Goal: Obtain resource: Obtain resource

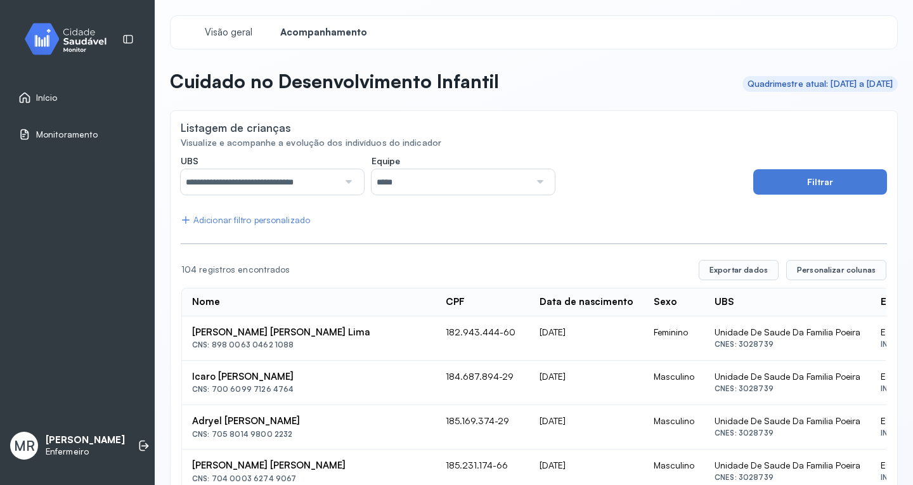
scroll to position [70, 0]
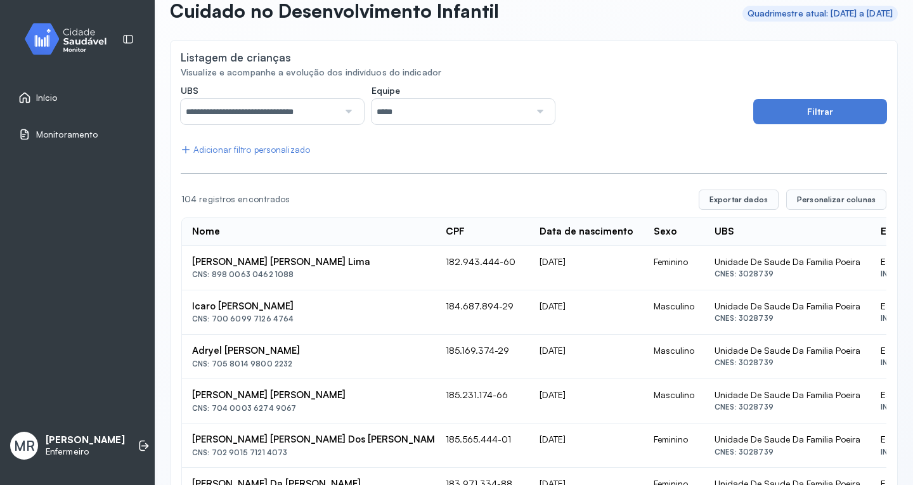
click at [58, 99] on link "Início" at bounding box center [77, 97] width 118 height 13
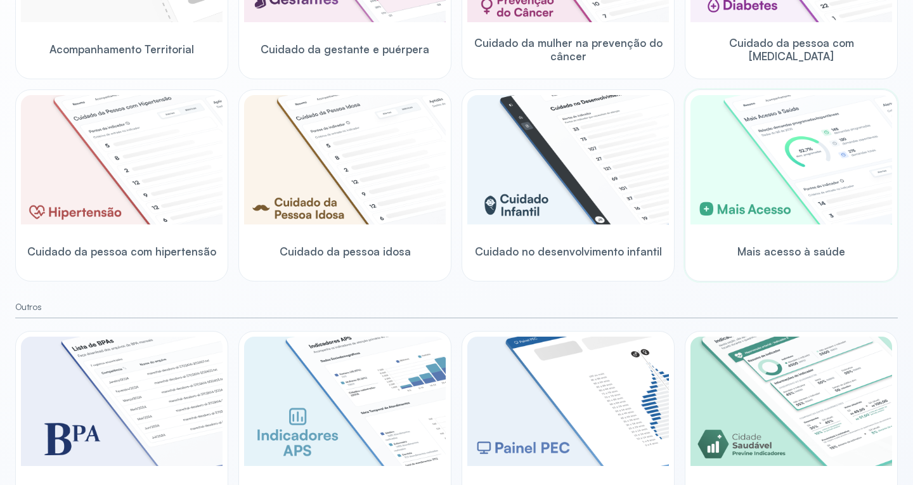
scroll to position [231, 0]
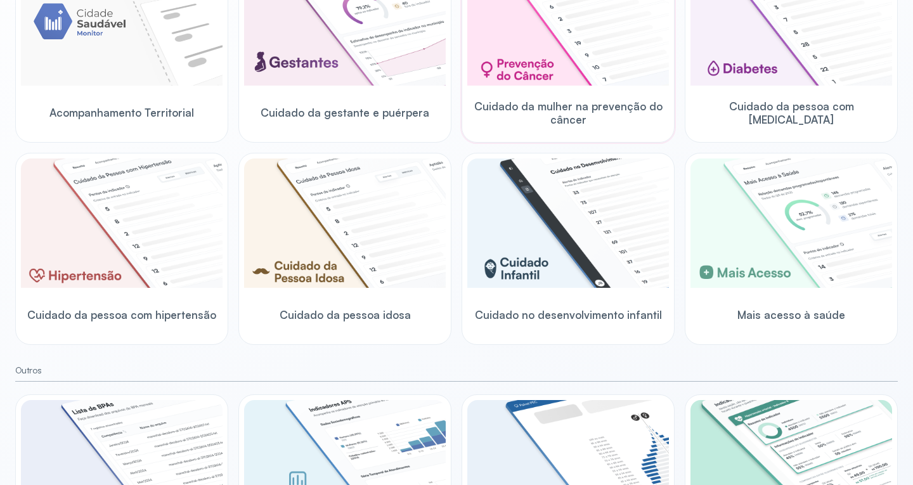
click at [602, 54] on img at bounding box center [568, 20] width 202 height 129
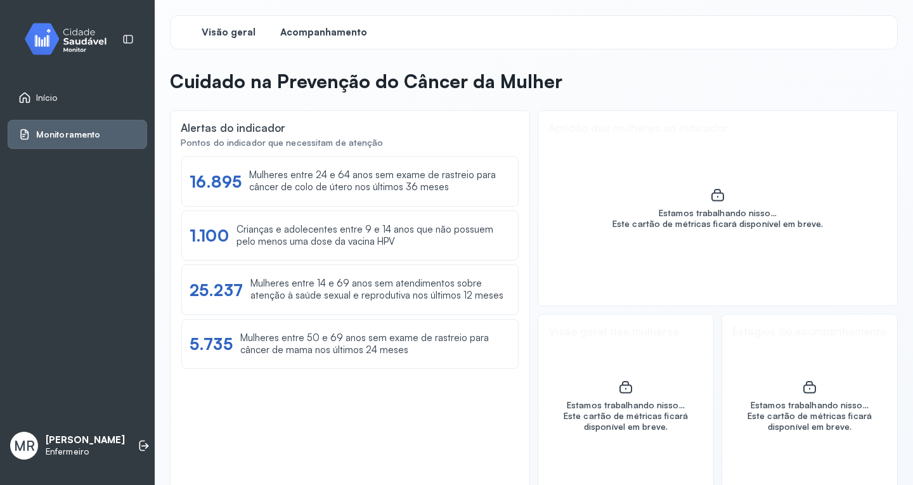
click at [324, 34] on span "Acompanhamento" at bounding box center [323, 33] width 87 height 12
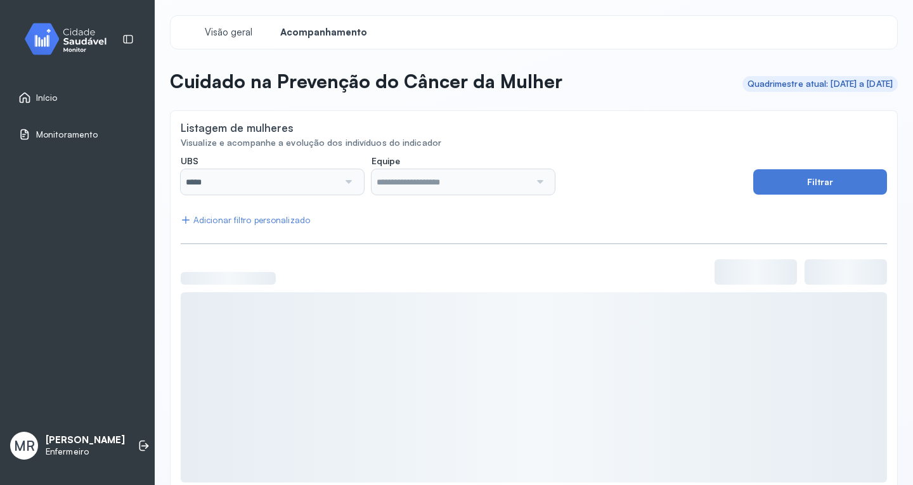
click at [347, 192] on div at bounding box center [348, 181] width 18 height 25
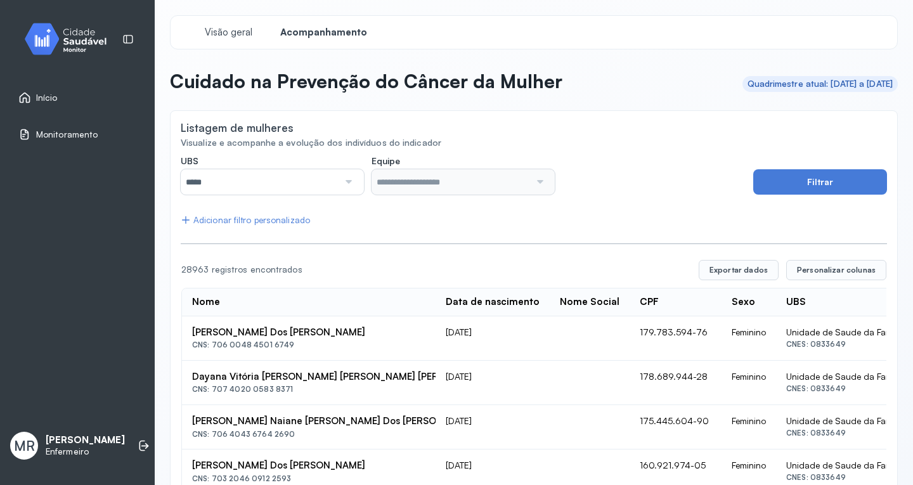
click at [349, 180] on div at bounding box center [348, 181] width 18 height 25
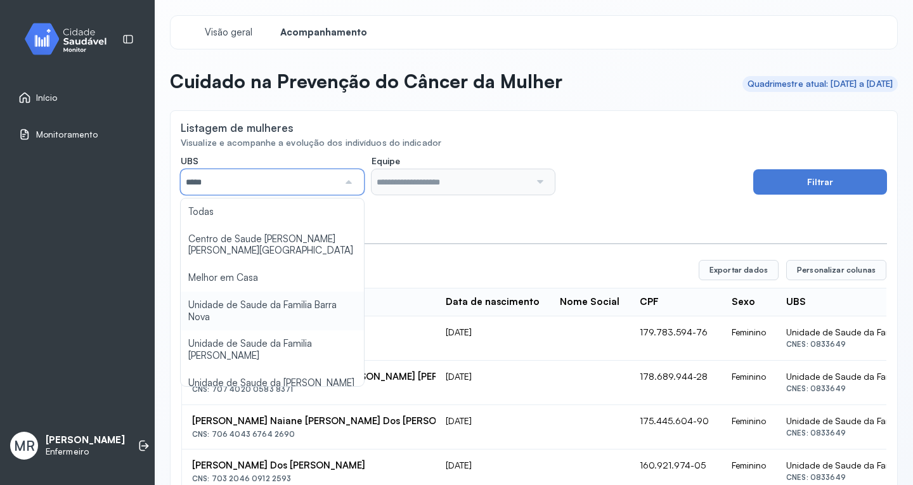
scroll to position [127, 0]
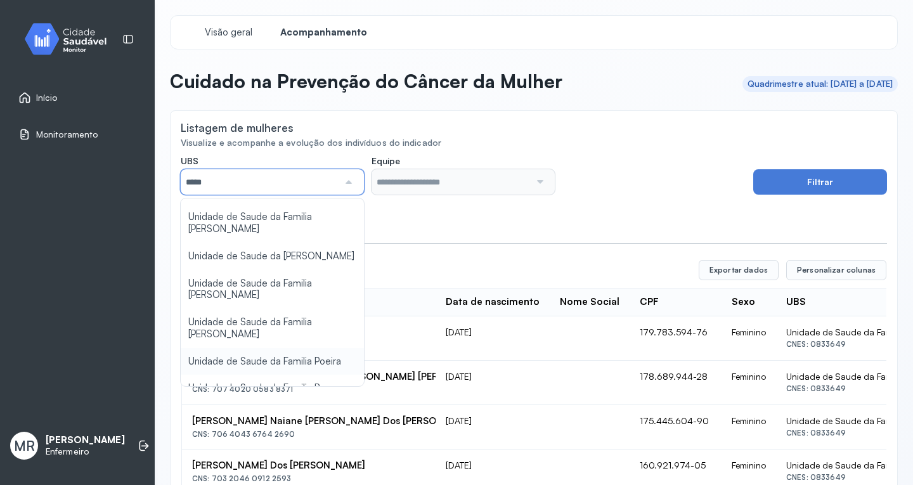
type input "*****"
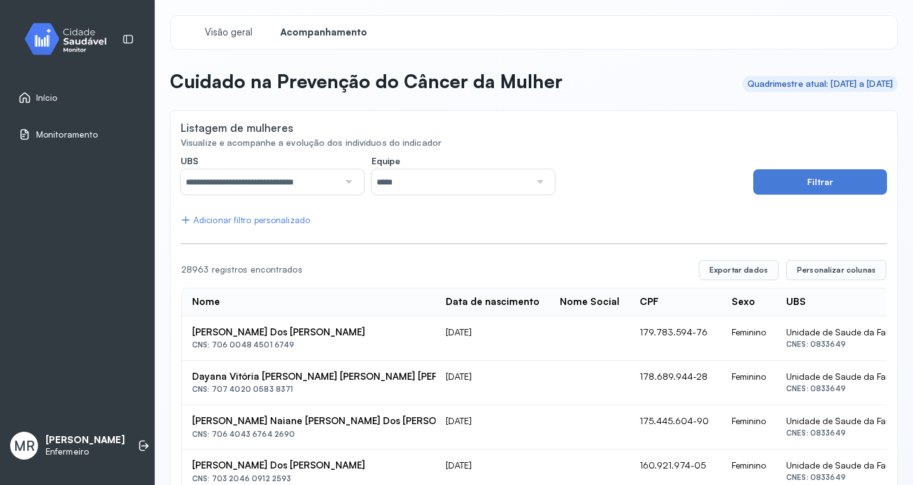
click at [812, 183] on button "Filtrar" at bounding box center [820, 181] width 134 height 25
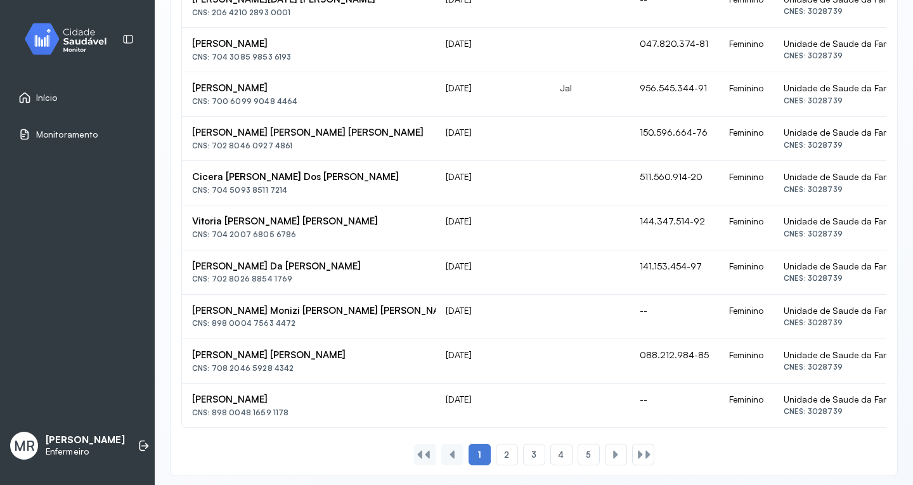
scroll to position [793, 0]
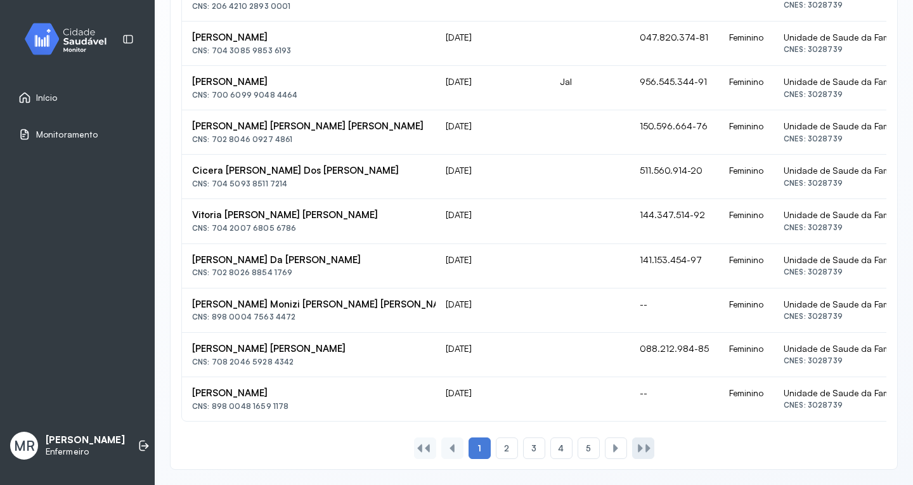
click at [635, 448] on div at bounding box center [640, 448] width 10 height 10
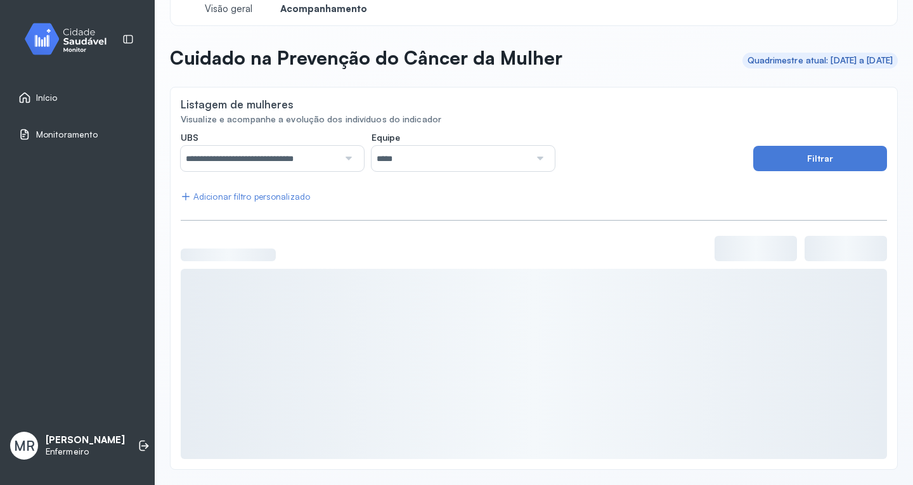
scroll to position [437, 0]
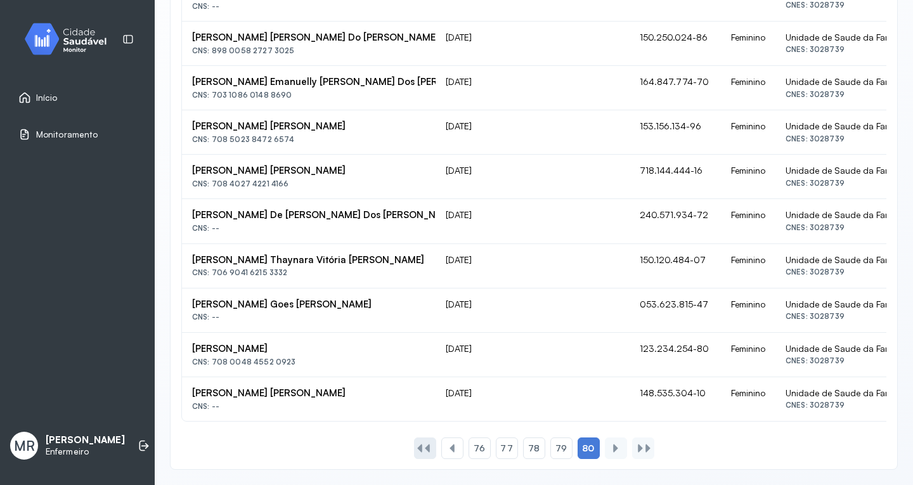
click at [422, 446] on div at bounding box center [427, 448] width 10 height 10
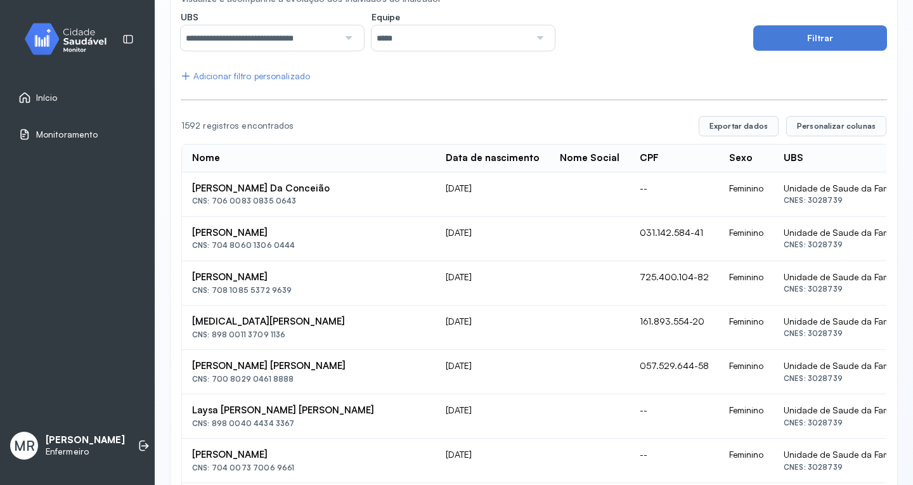
scroll to position [0, 0]
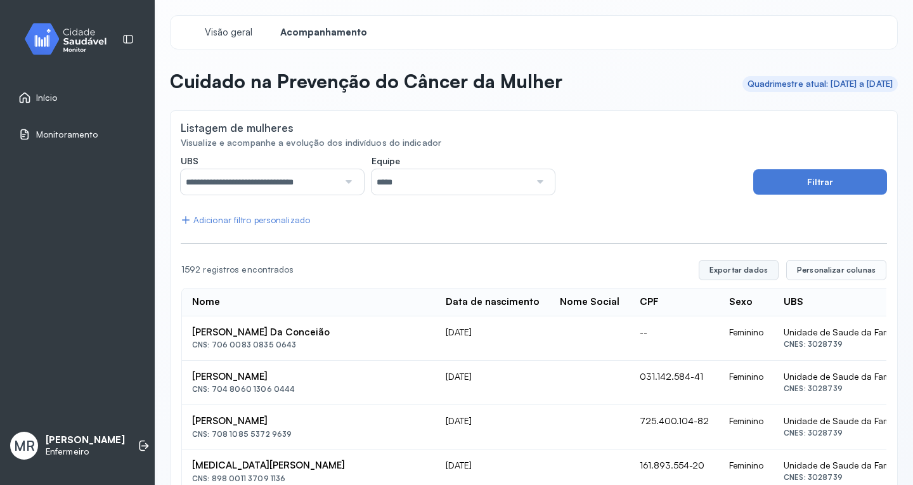
click at [744, 268] on button "Exportar dados" at bounding box center [739, 270] width 80 height 20
click at [51, 98] on span "Início" at bounding box center [47, 98] width 22 height 11
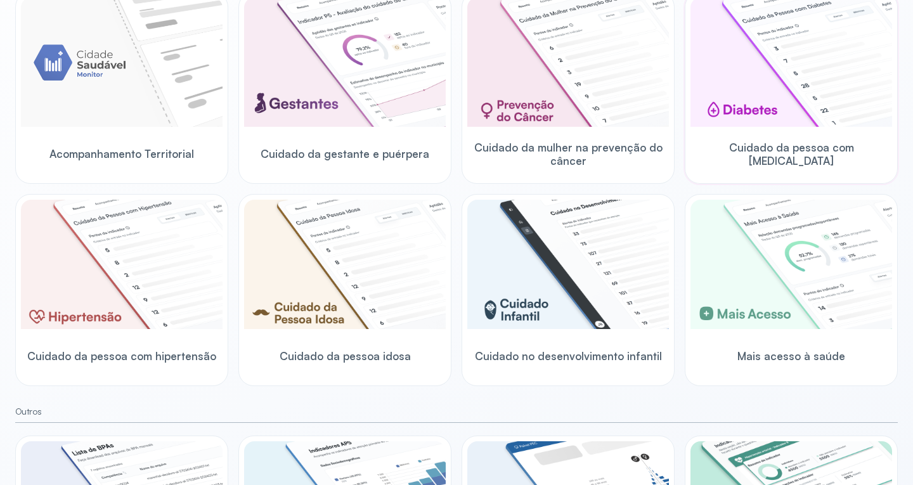
scroll to position [254, 0]
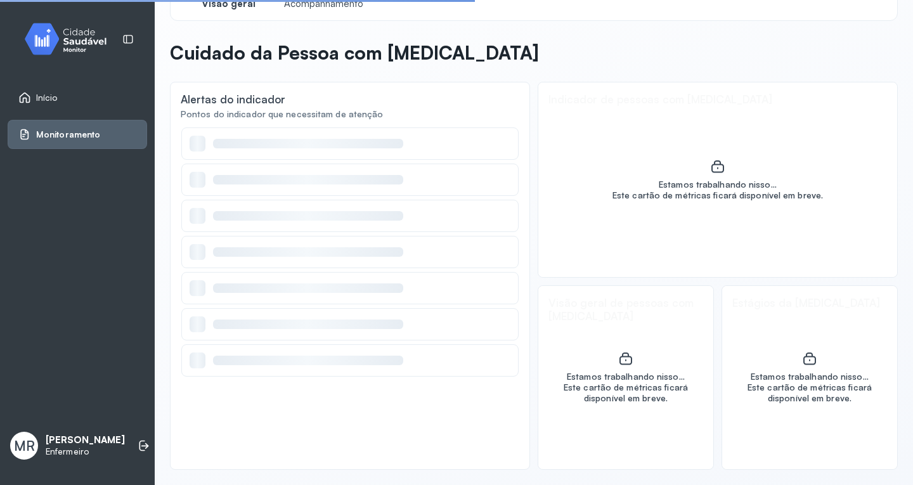
drag, startPoint x: 756, startPoint y: 60, endPoint x: 304, endPoint y: 51, distance: 452.8
click at [304, 51] on p "Cuidado da Pessoa com Diabetes" at bounding box center [354, 52] width 369 height 23
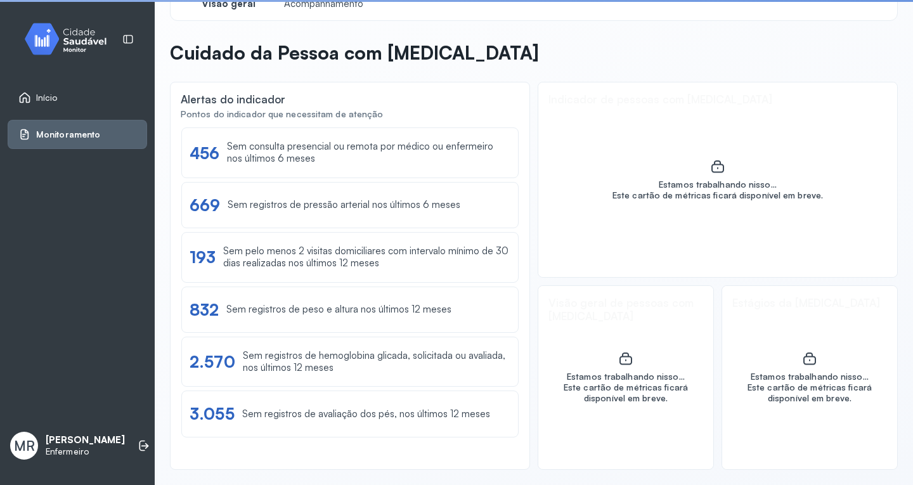
scroll to position [0, 0]
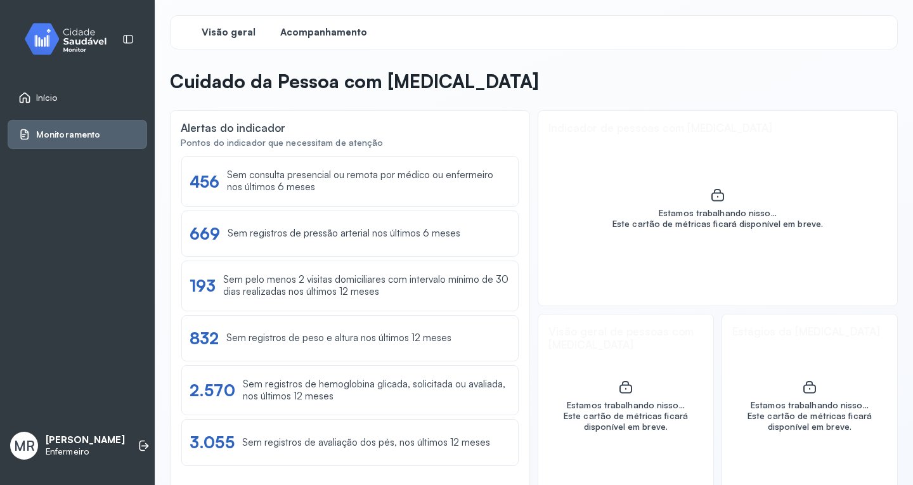
click at [335, 37] on span "Acompanhamento" at bounding box center [323, 33] width 87 height 12
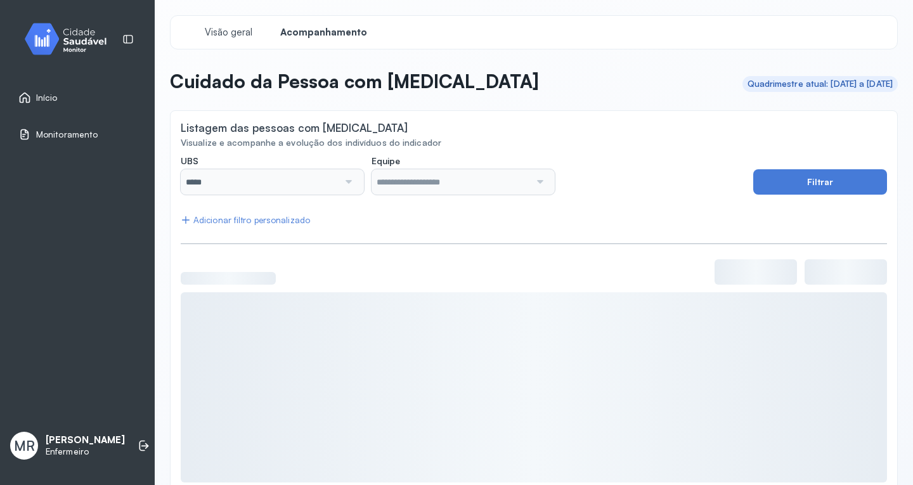
click at [342, 181] on div at bounding box center [348, 181] width 18 height 25
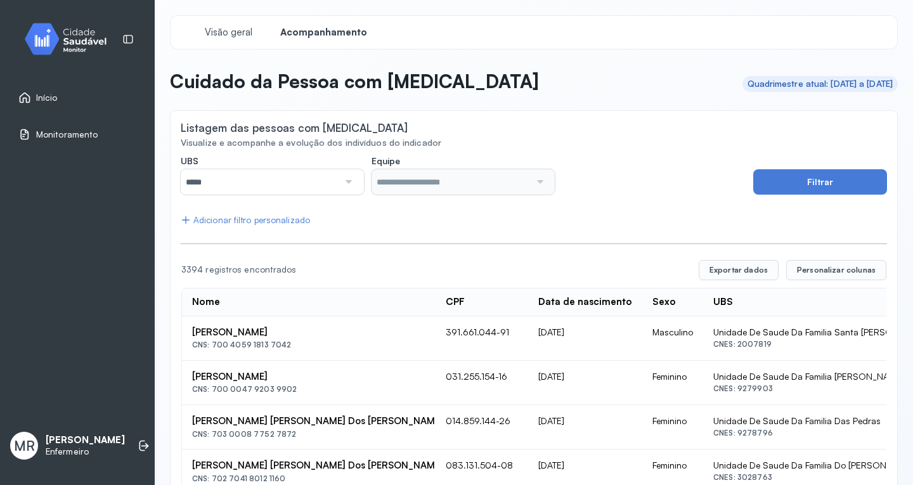
click at [342, 181] on div at bounding box center [348, 181] width 18 height 25
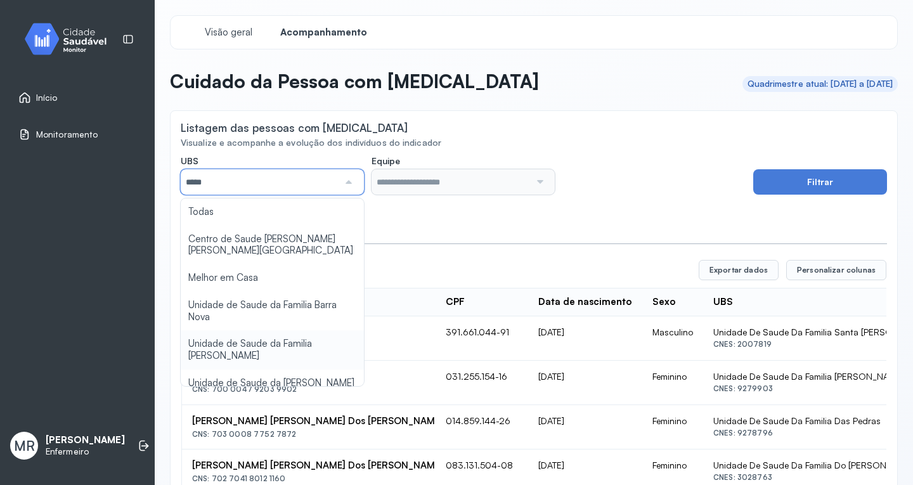
scroll to position [190, 0]
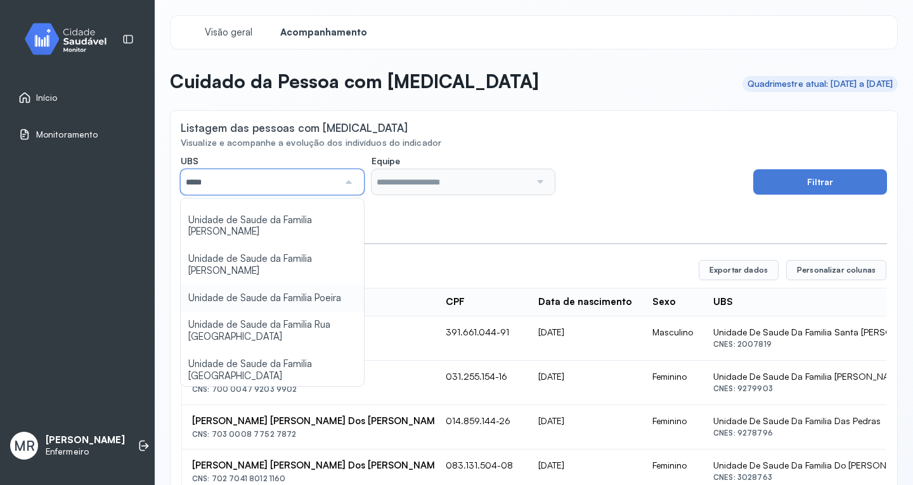
type input "*****"
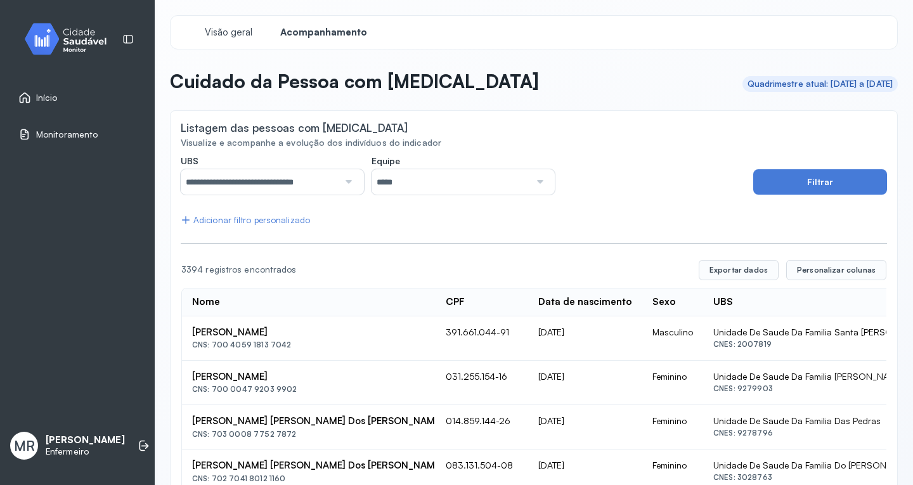
click at [817, 178] on button "Filtrar" at bounding box center [820, 181] width 134 height 25
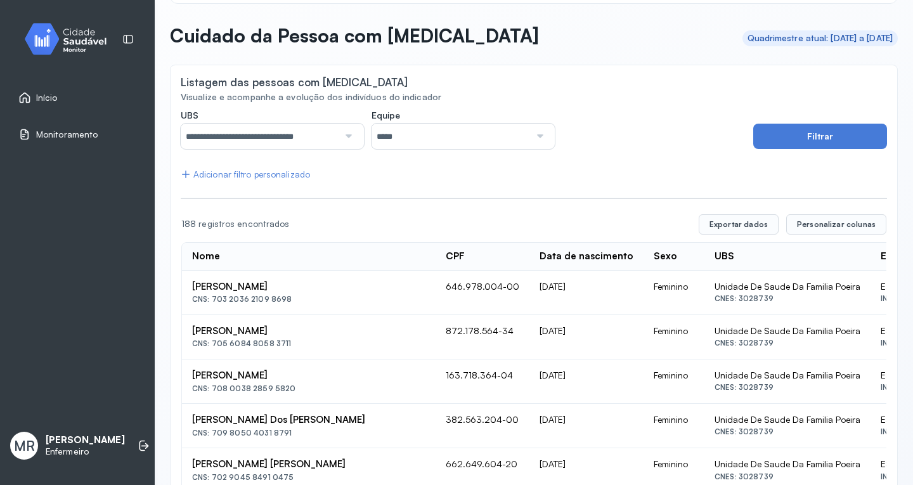
scroll to position [49, 0]
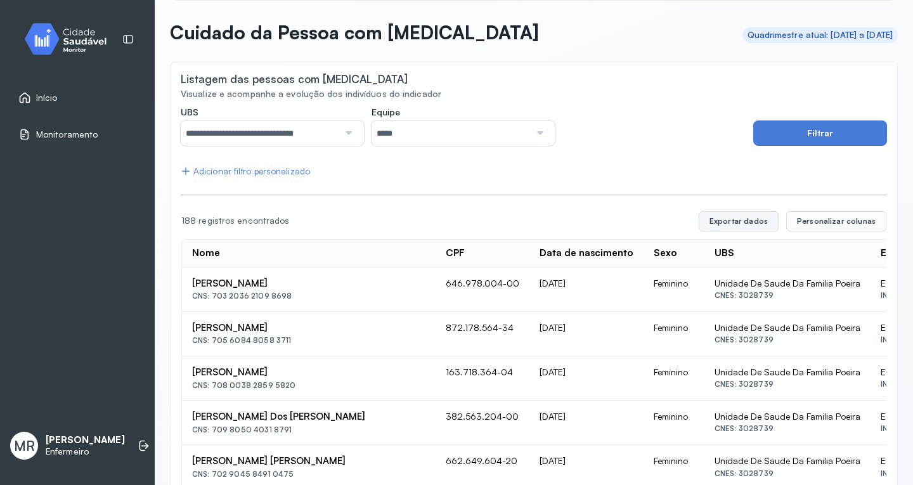
click at [708, 216] on button "Exportar dados" at bounding box center [739, 221] width 80 height 20
click at [832, 220] on span "Personalizar colunas" at bounding box center [836, 221] width 79 height 10
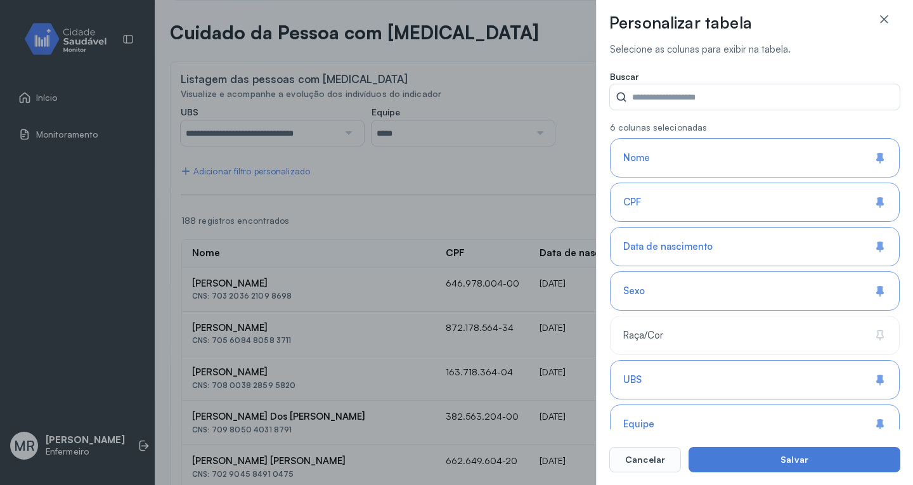
drag, startPoint x: 807, startPoint y: 197, endPoint x: 566, endPoint y: 110, distance: 256.7
click at [566, 110] on div "Personalizar tabela Selecione as colunas para exibir na tabela. Buscar 6 coluna…" at bounding box center [456, 242] width 913 height 485
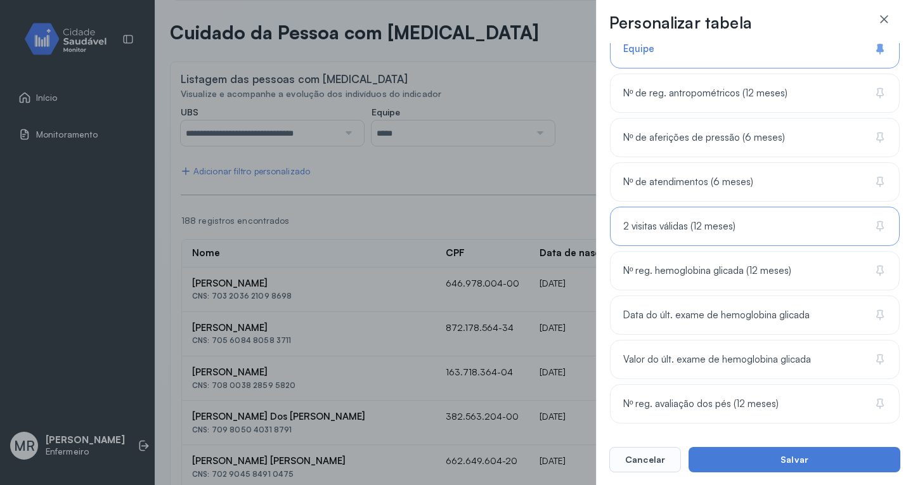
scroll to position [0, 0]
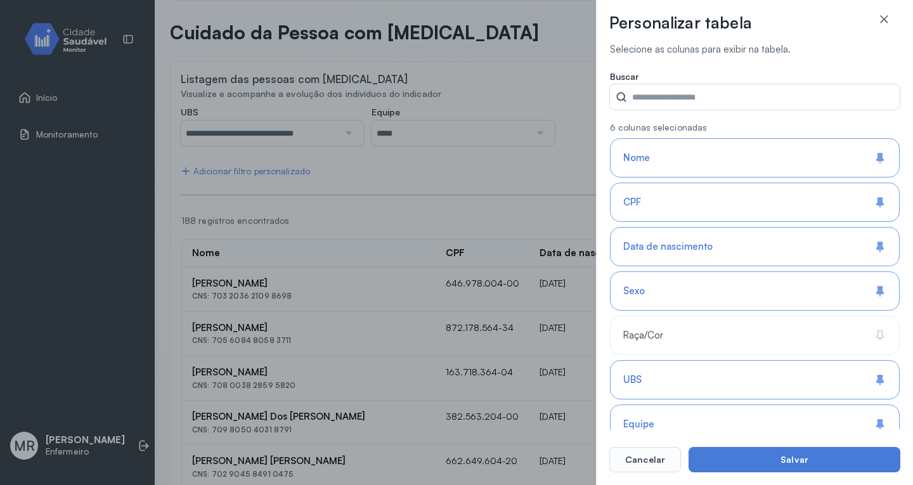
click at [896, 22] on div at bounding box center [883, 25] width 33 height 25
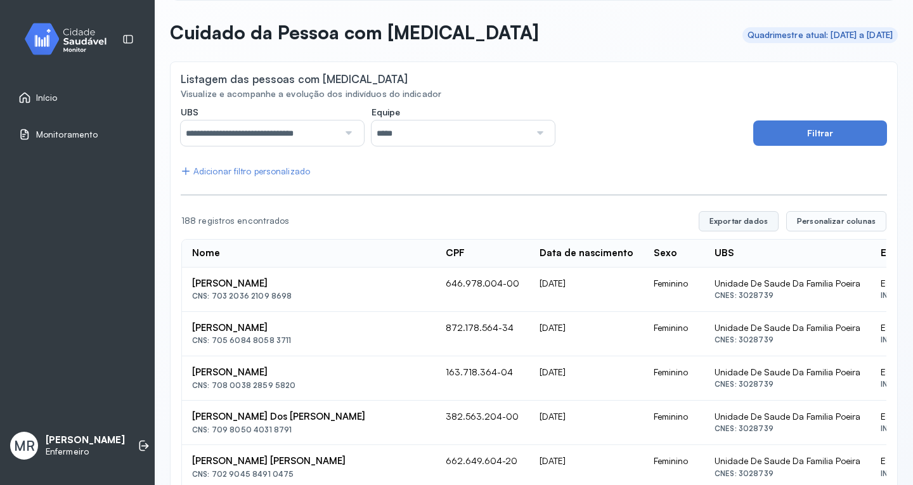
click at [749, 220] on button "Exportar dados" at bounding box center [739, 221] width 80 height 20
click at [831, 220] on span "Personalizar colunas" at bounding box center [836, 221] width 79 height 10
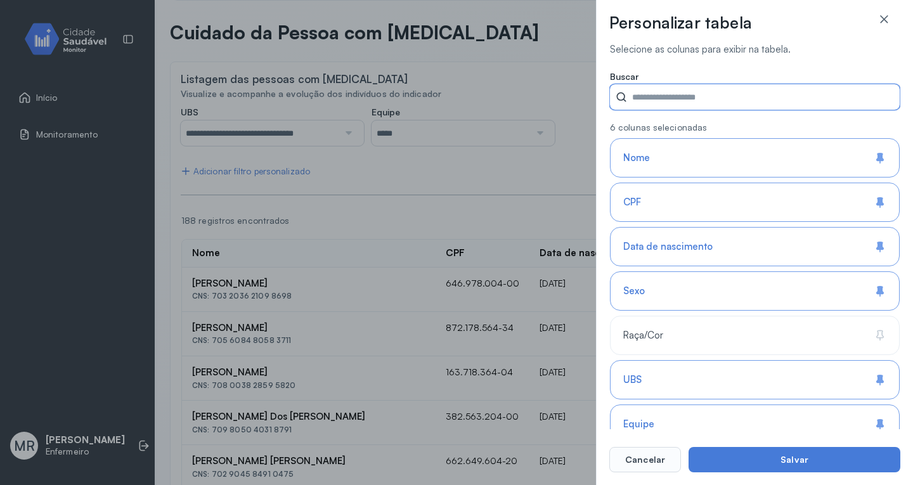
click at [685, 99] on input "UBS" at bounding box center [763, 96] width 273 height 25
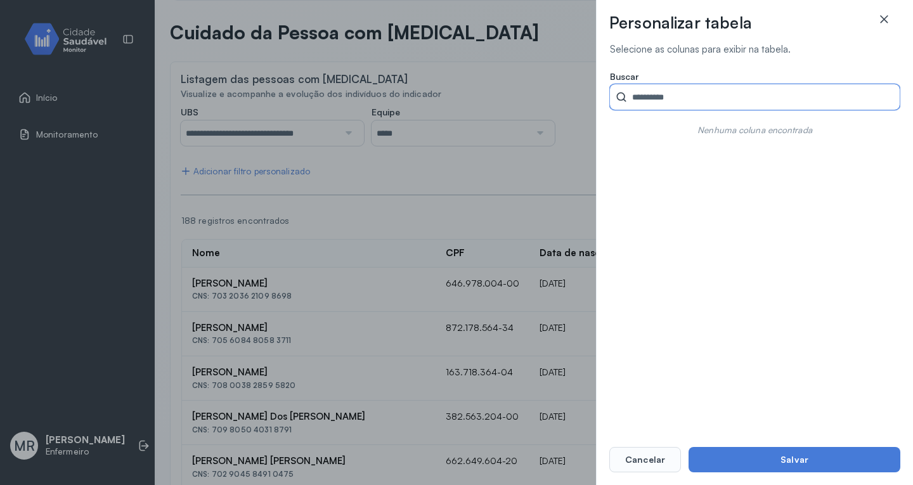
type input "**********"
click at [882, 22] on icon at bounding box center [884, 19] width 8 height 8
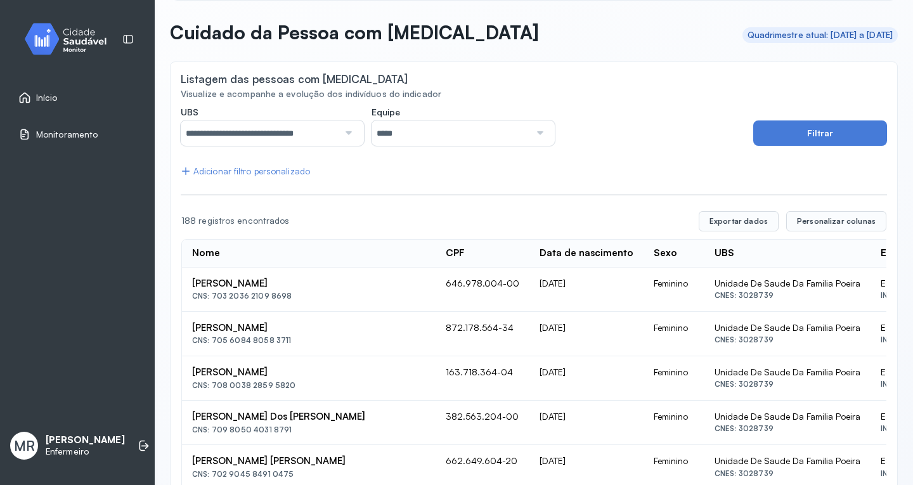
click at [60, 94] on link "Início" at bounding box center [77, 97] width 118 height 13
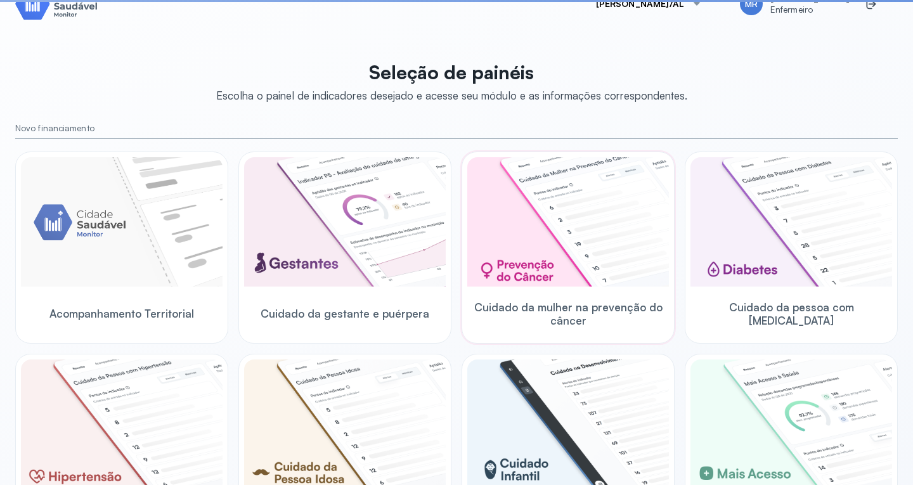
scroll to position [49, 0]
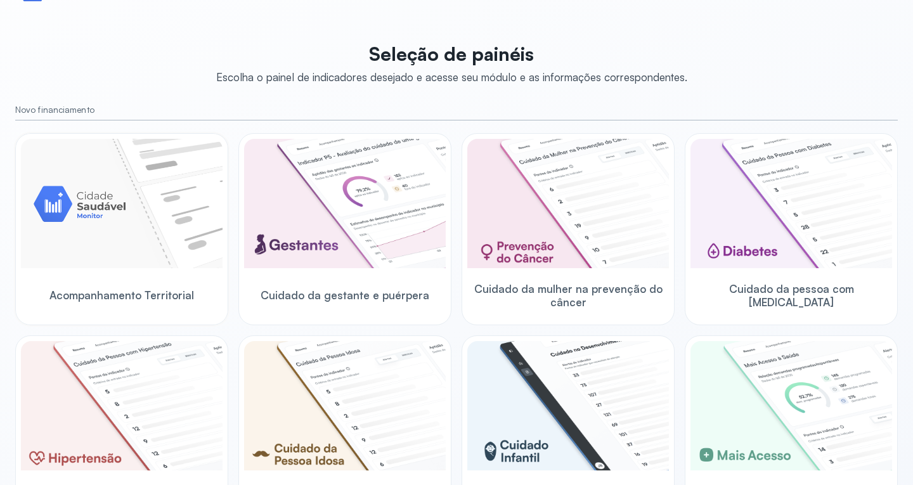
click at [83, 200] on img at bounding box center [122, 203] width 202 height 129
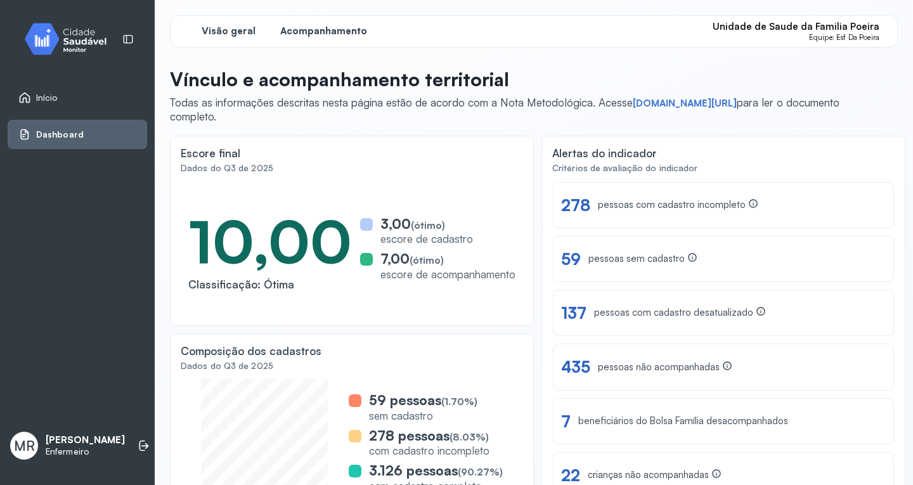
click at [313, 37] on div "Acompanhamento" at bounding box center [323, 31] width 95 height 21
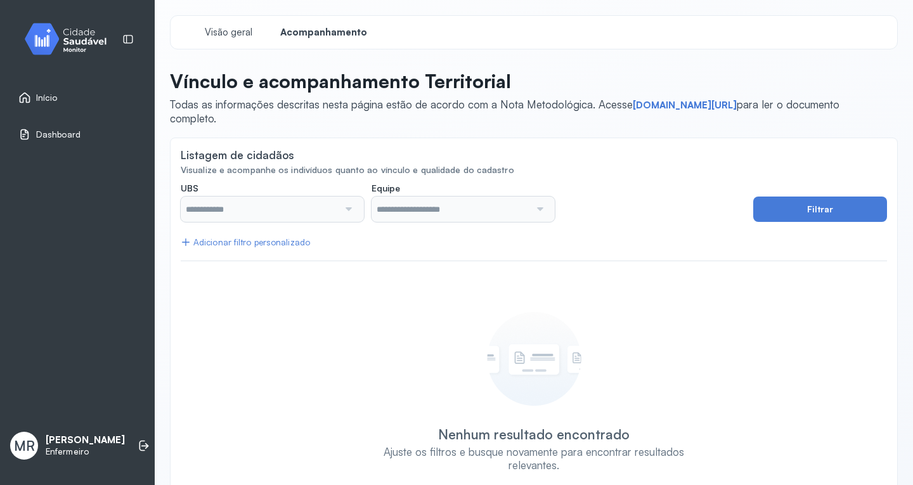
type input "**********"
click at [349, 211] on div at bounding box center [348, 209] width 18 height 25
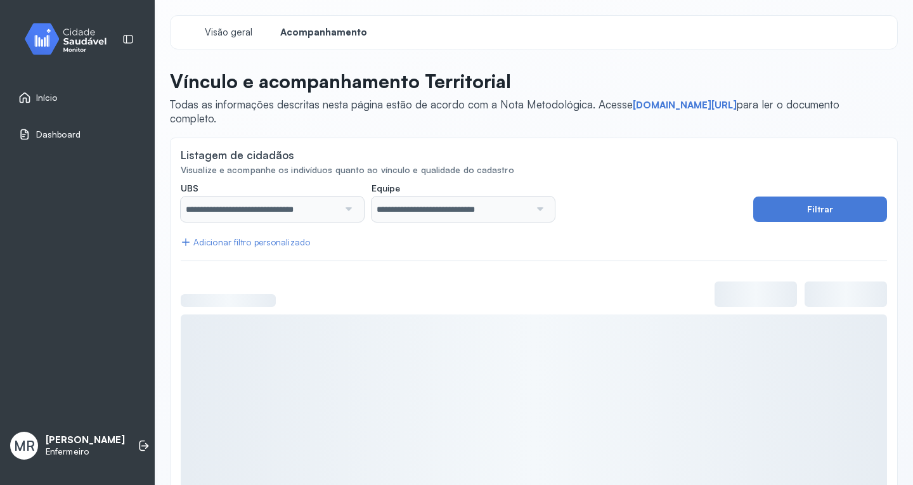
click at [349, 211] on div at bounding box center [348, 209] width 18 height 25
click at [832, 211] on button "Filtrar" at bounding box center [820, 209] width 134 height 25
click at [814, 208] on button "Filtrar" at bounding box center [820, 209] width 134 height 25
click at [813, 209] on button "Filtrar" at bounding box center [820, 209] width 134 height 25
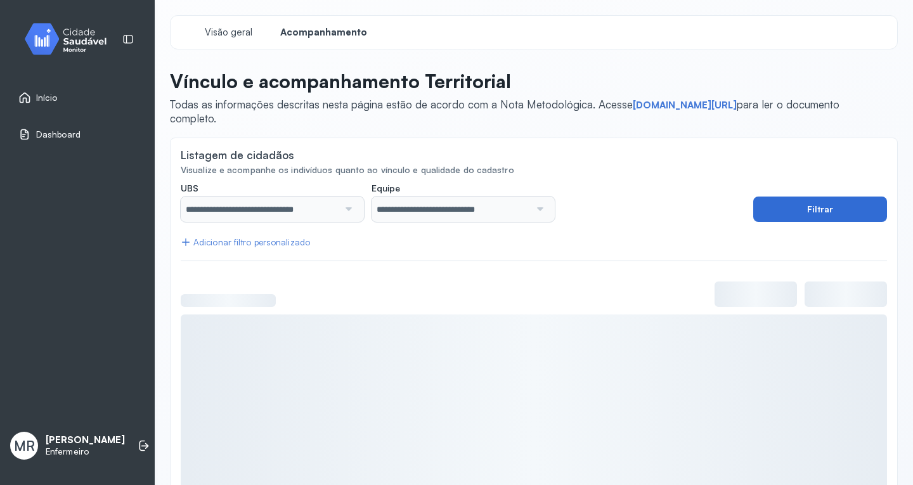
click at [813, 209] on button "Filtrar" at bounding box center [820, 209] width 134 height 25
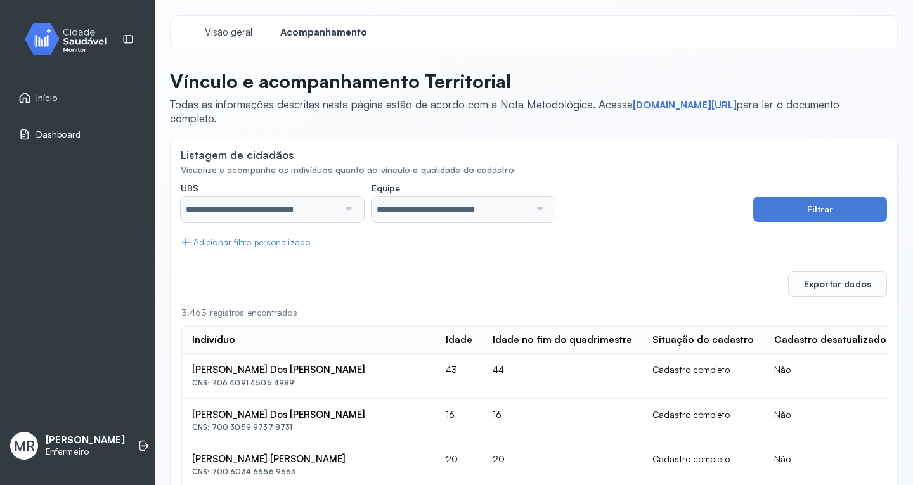
drag, startPoint x: 813, startPoint y: 209, endPoint x: 749, endPoint y: 158, distance: 80.8
click at [749, 158] on div "Listagem de cidadãos" at bounding box center [534, 156] width 706 height 16
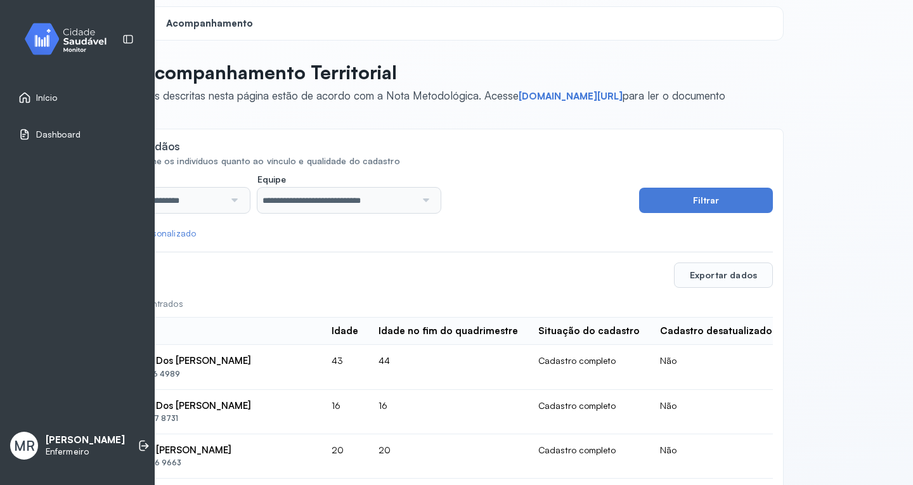
scroll to position [9, 0]
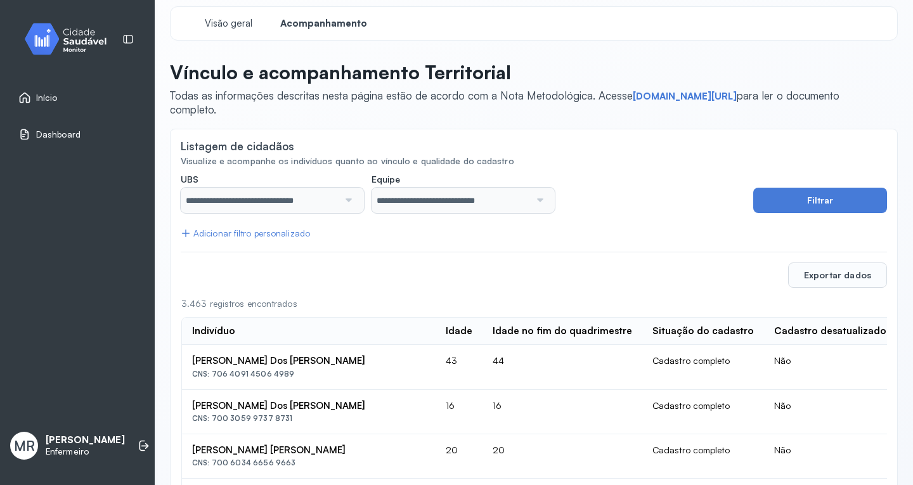
click at [247, 234] on div "Adicionar filtro personalizado" at bounding box center [245, 233] width 129 height 11
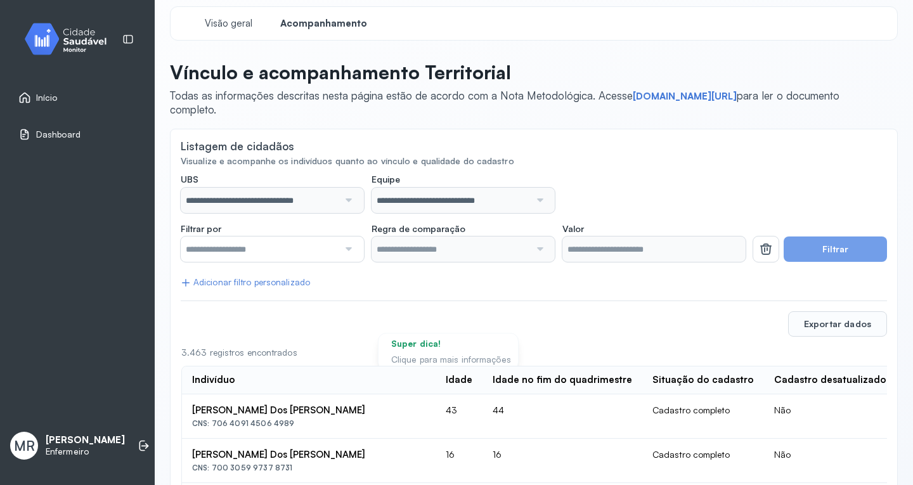
click at [349, 246] on div at bounding box center [348, 248] width 18 height 25
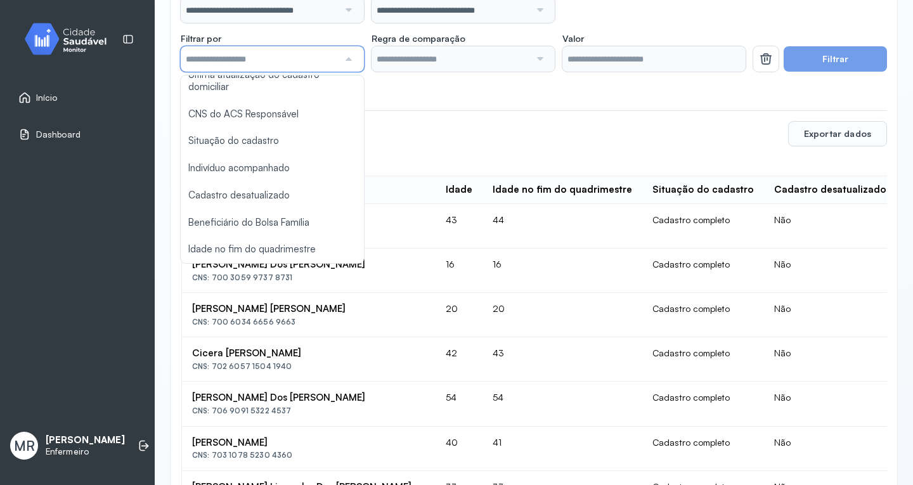
scroll to position [0, 0]
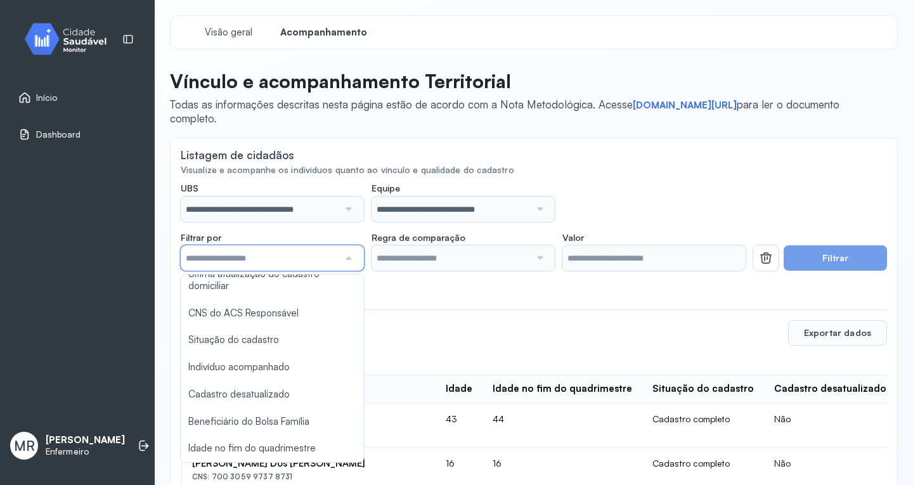
click at [541, 261] on div at bounding box center [539, 257] width 18 height 25
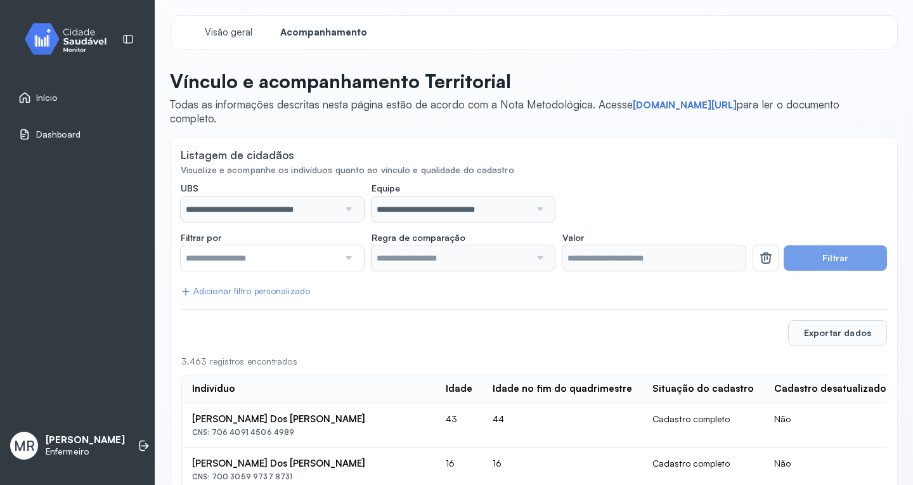
click at [713, 191] on div "**********" at bounding box center [463, 202] width 565 height 39
click at [549, 256] on div at bounding box center [463, 257] width 183 height 25
click at [53, 98] on span "Início" at bounding box center [47, 98] width 22 height 11
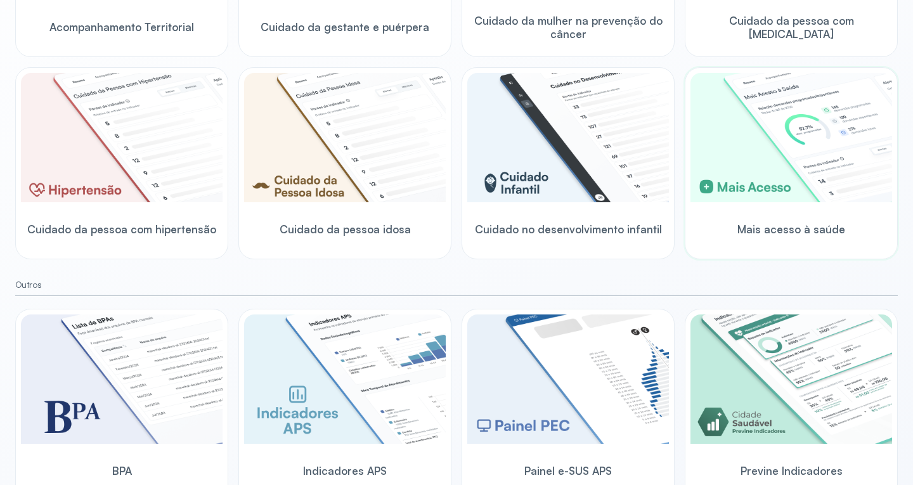
scroll to position [358, 0]
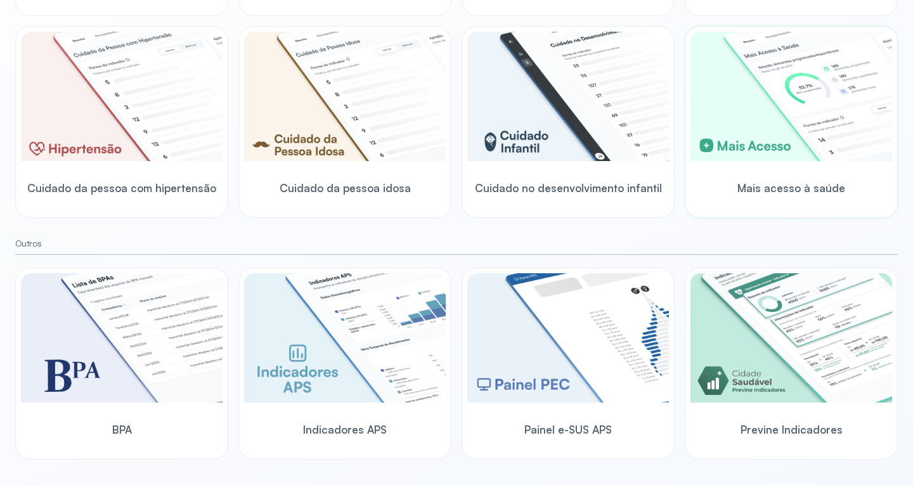
click at [771, 179] on div "Mais acesso à saúde" at bounding box center [791, 188] width 202 height 49
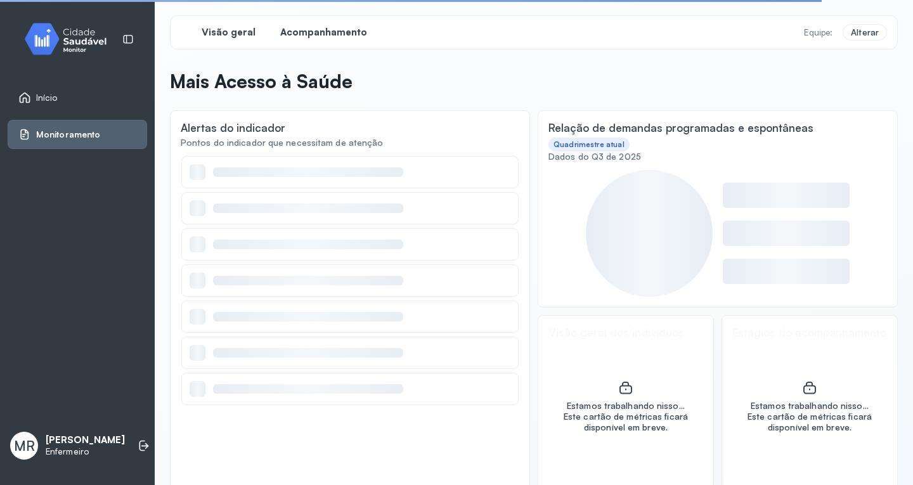
click at [343, 33] on span "Acompanhamento" at bounding box center [323, 33] width 87 height 12
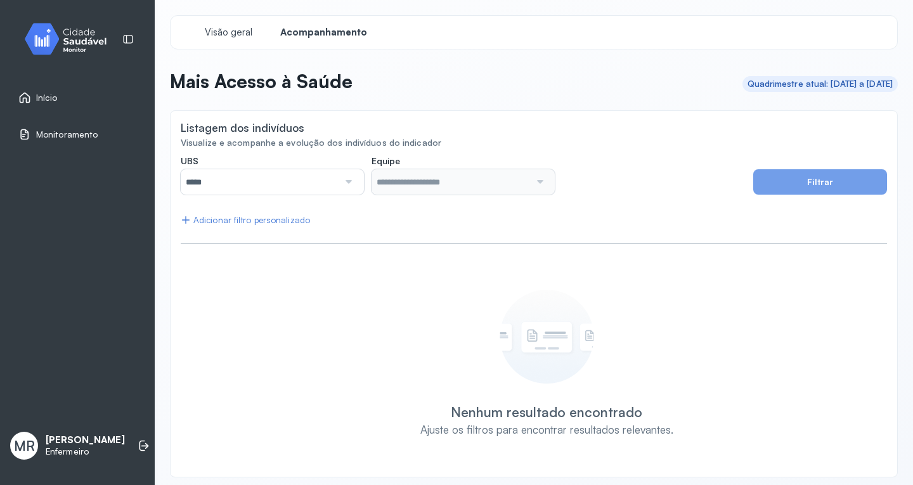
click at [346, 178] on div at bounding box center [348, 181] width 18 height 25
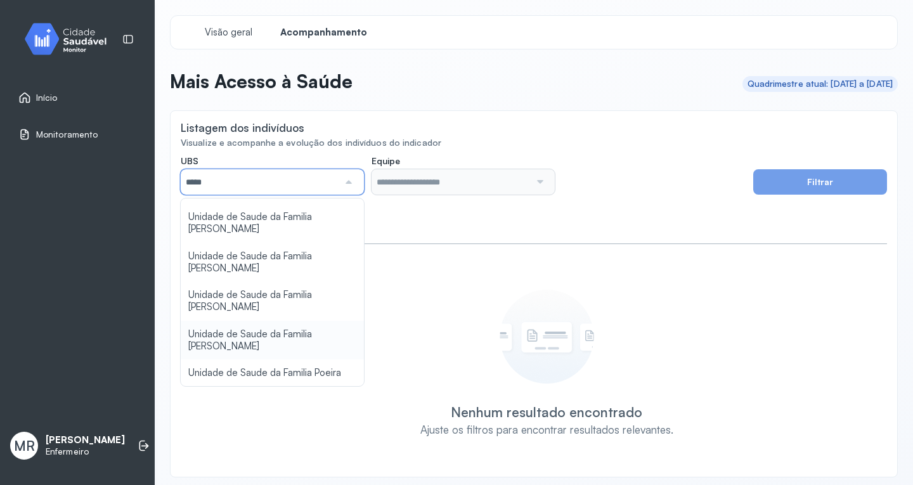
scroll to position [190, 0]
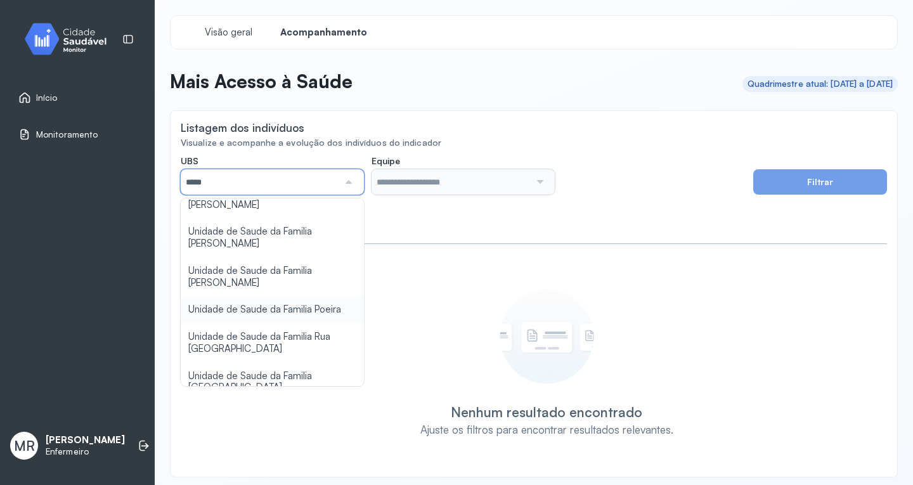
type input "*****"
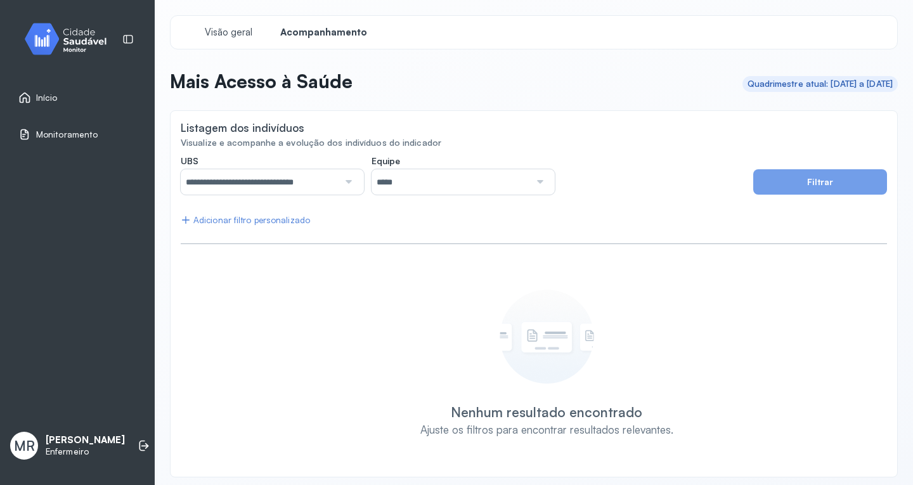
click at [288, 298] on div "**********" at bounding box center [534, 310] width 706 height 311
click at [824, 193] on button "Filtrar" at bounding box center [820, 181] width 134 height 25
click at [819, 186] on button "Filtrar" at bounding box center [820, 181] width 134 height 25
click at [817, 186] on button "Filtrar" at bounding box center [820, 181] width 134 height 25
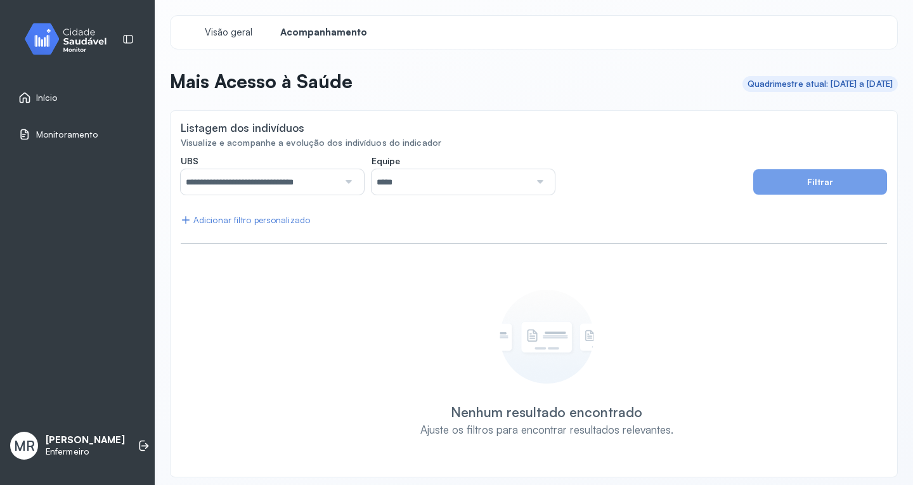
click at [817, 186] on button "Filtrar" at bounding box center [820, 181] width 134 height 25
click at [816, 167] on div "**********" at bounding box center [534, 174] width 706 height 39
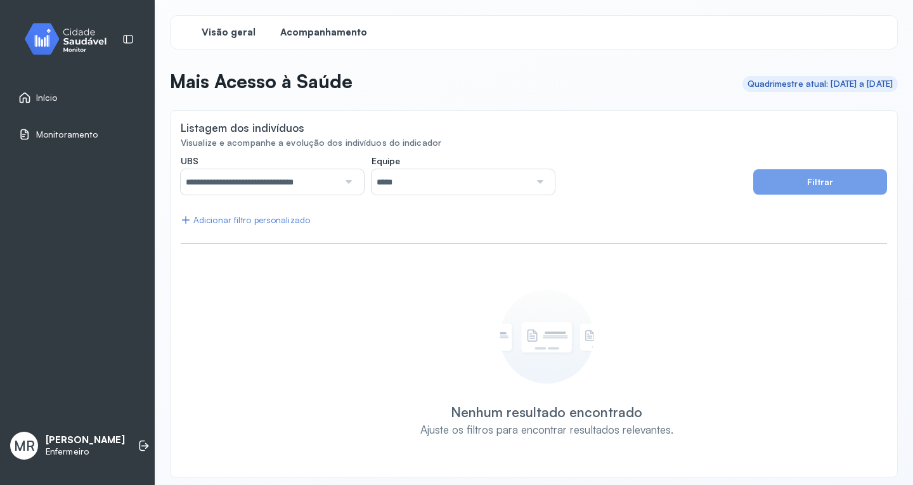
click at [220, 34] on span "Visão geral" at bounding box center [229, 33] width 54 height 12
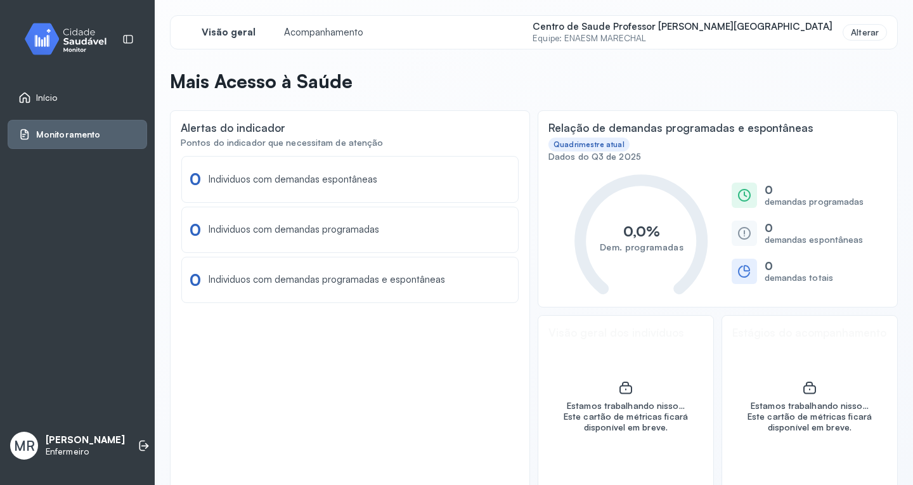
click at [34, 94] on div "Início" at bounding box center [37, 97] width 39 height 13
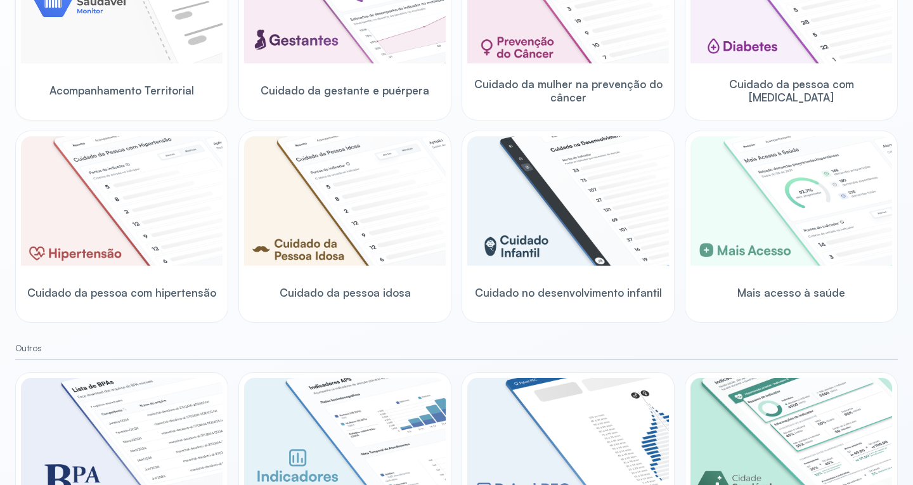
scroll to position [358, 0]
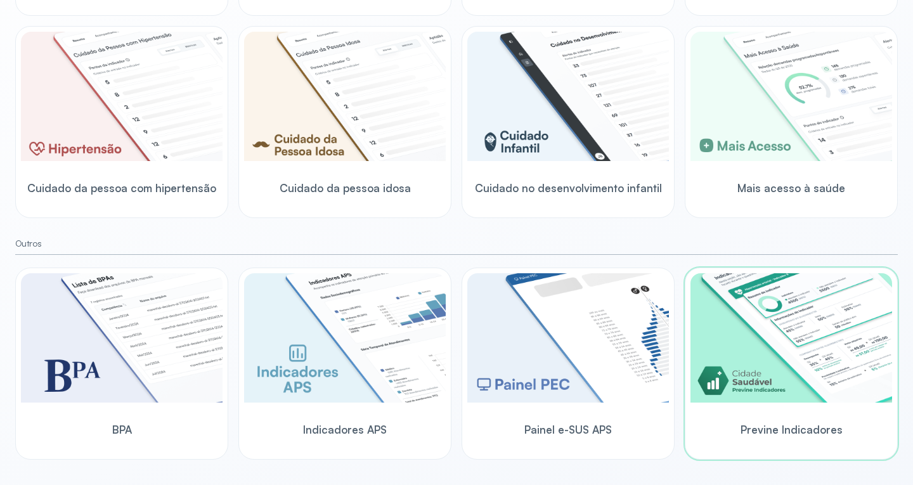
click at [761, 411] on div "Previne Indicadores" at bounding box center [791, 429] width 202 height 49
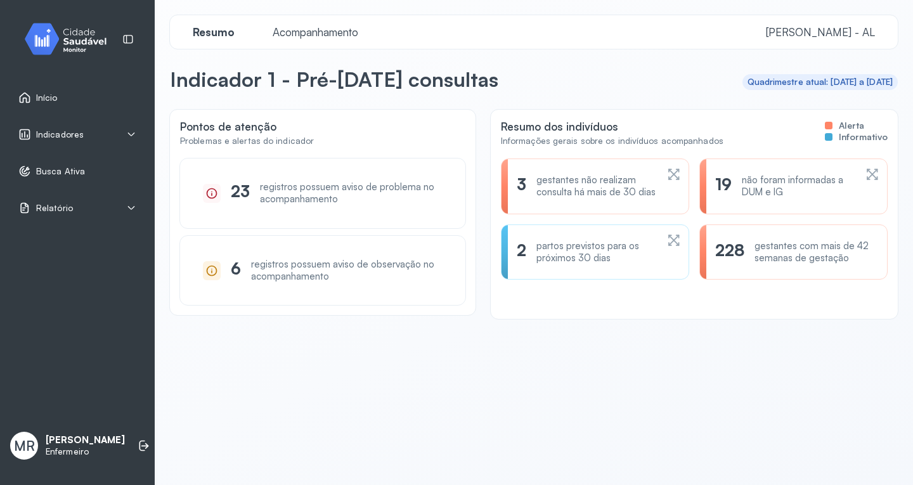
click at [321, 31] on span "Acompanhamento" at bounding box center [315, 31] width 101 height 13
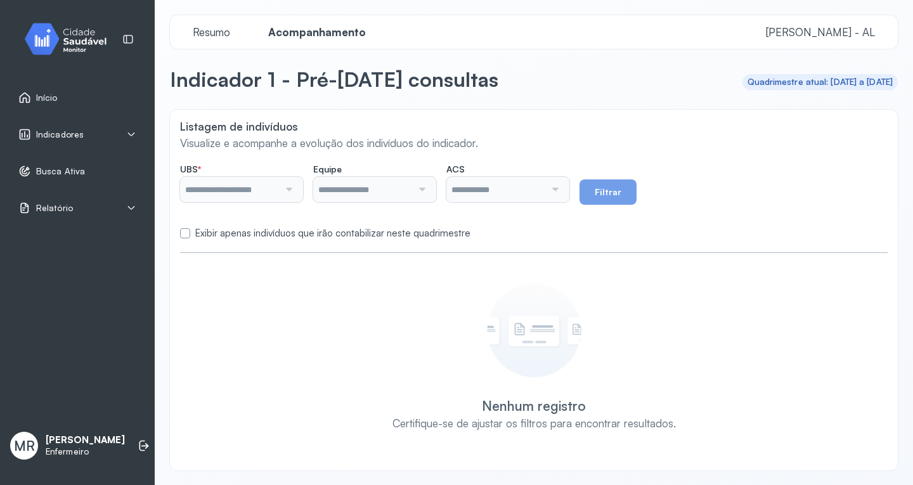
type input "**********"
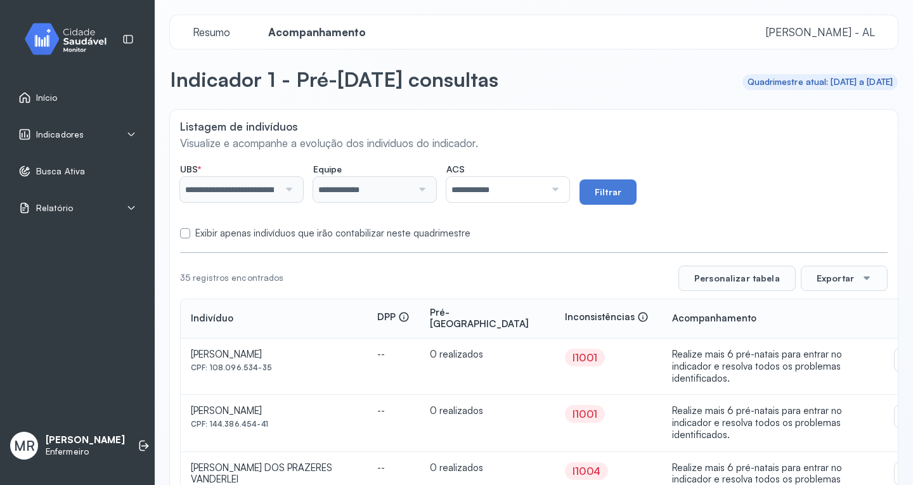
click at [576, 351] on div "I1001" at bounding box center [584, 357] width 25 height 13
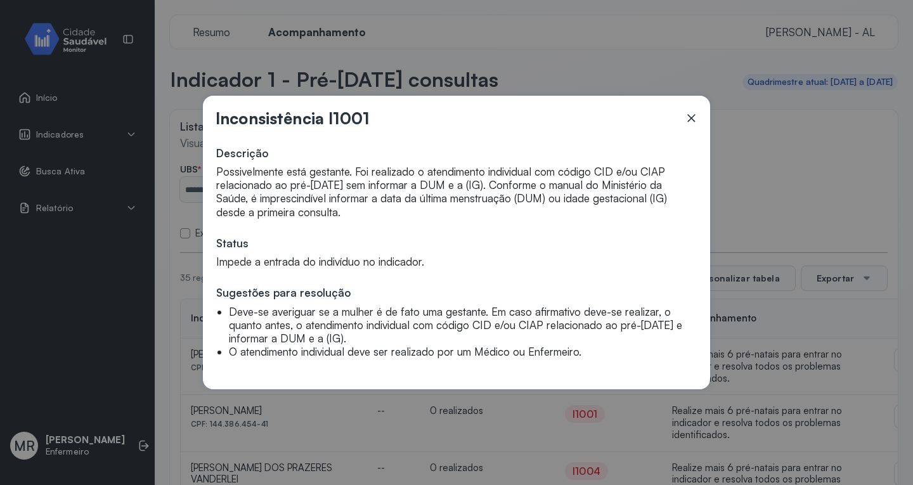
click at [692, 118] on icon at bounding box center [691, 119] width 8 height 8
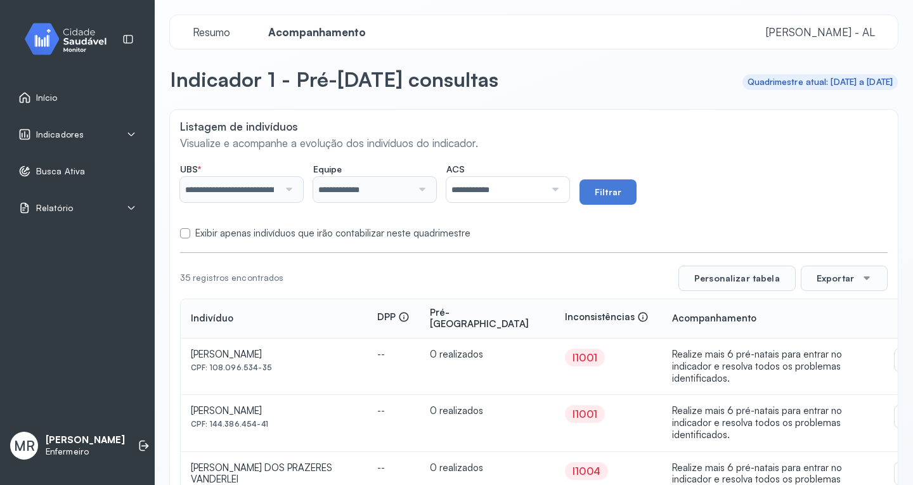
click at [295, 190] on div at bounding box center [287, 189] width 16 height 25
click at [295, 191] on div at bounding box center [287, 189] width 16 height 25
click at [295, 193] on div at bounding box center [287, 189] width 16 height 25
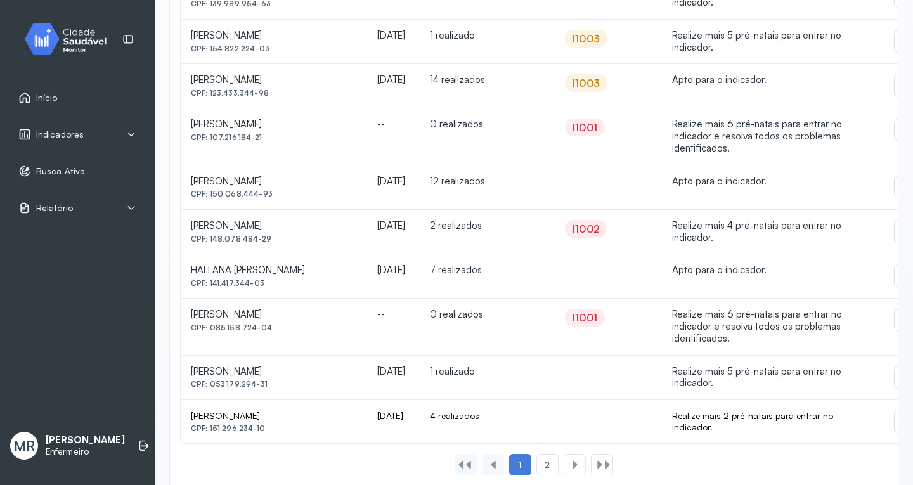
scroll to position [935, 0]
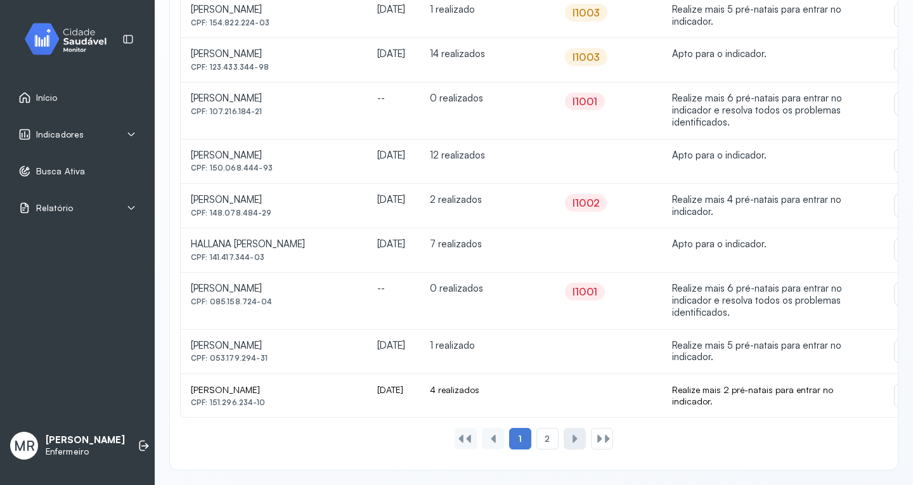
click at [571, 439] on div at bounding box center [575, 439] width 10 height 10
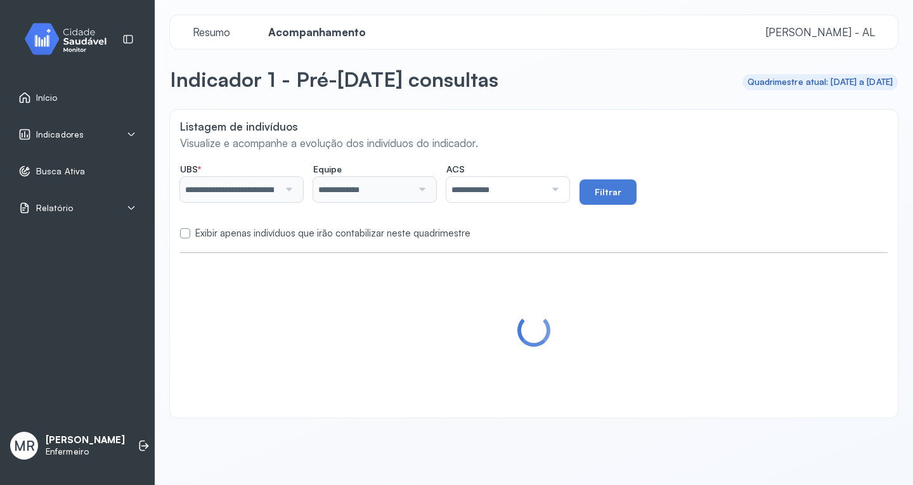
scroll to position [0, 0]
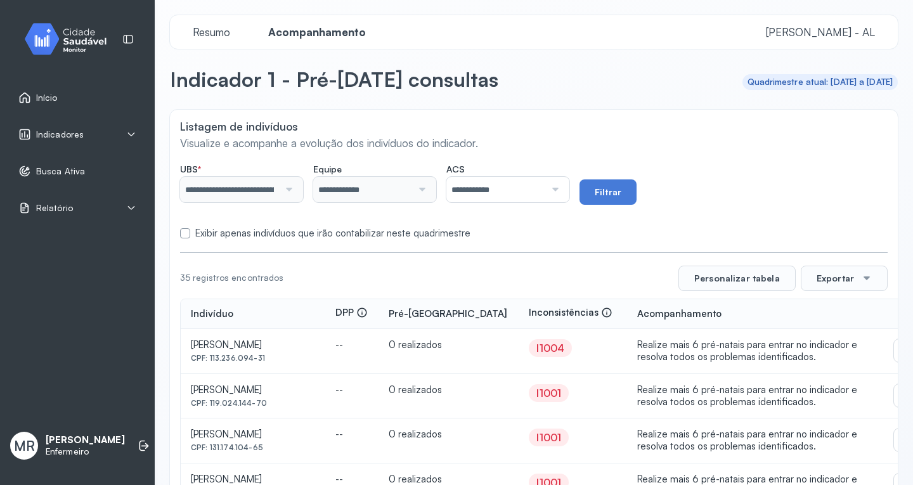
click at [184, 235] on label at bounding box center [185, 233] width 10 height 10
click at [616, 195] on button "Filtrar" at bounding box center [607, 191] width 57 height 25
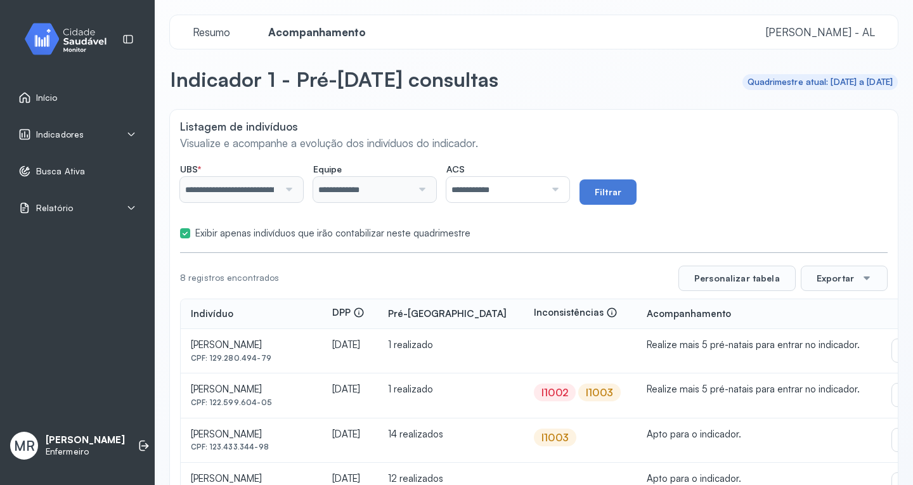
drag, startPoint x: 616, startPoint y: 195, endPoint x: 668, endPoint y: 156, distance: 64.8
click at [668, 156] on div "**********" at bounding box center [534, 402] width 728 height 585
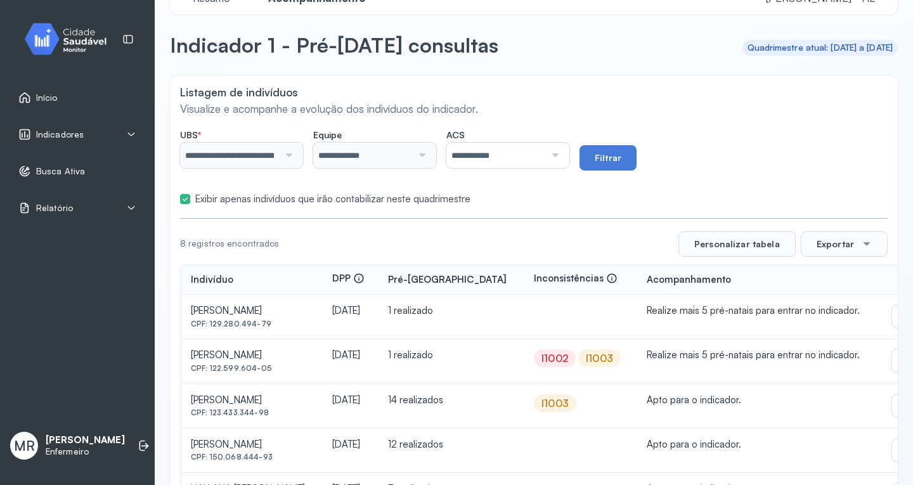
scroll to position [224, 0]
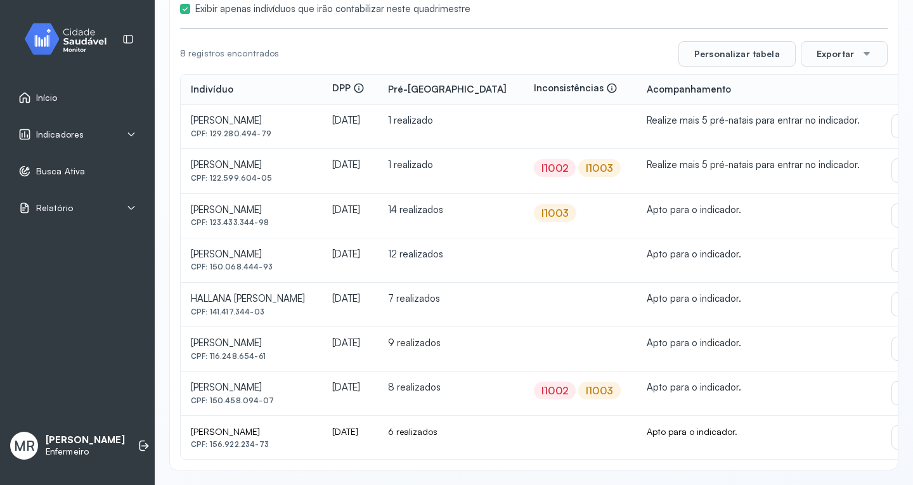
click at [568, 388] on div "I1002" at bounding box center [554, 390] width 27 height 13
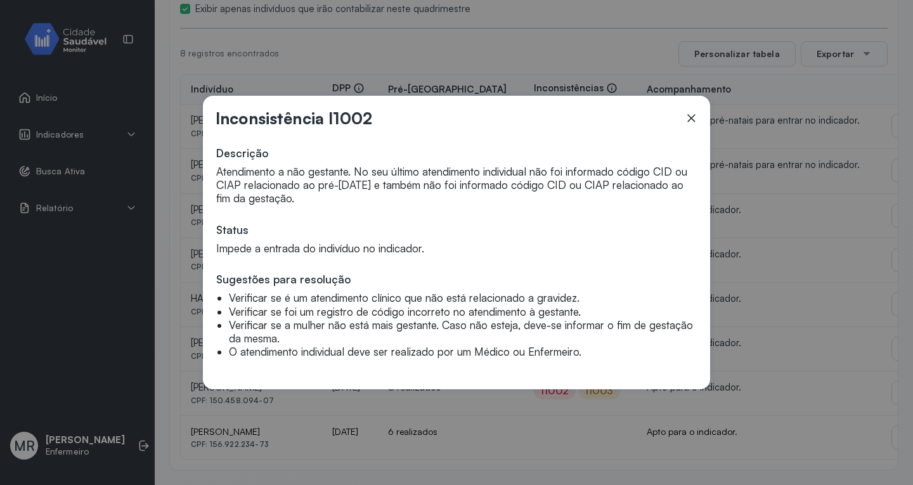
click at [690, 118] on icon at bounding box center [691, 119] width 8 height 8
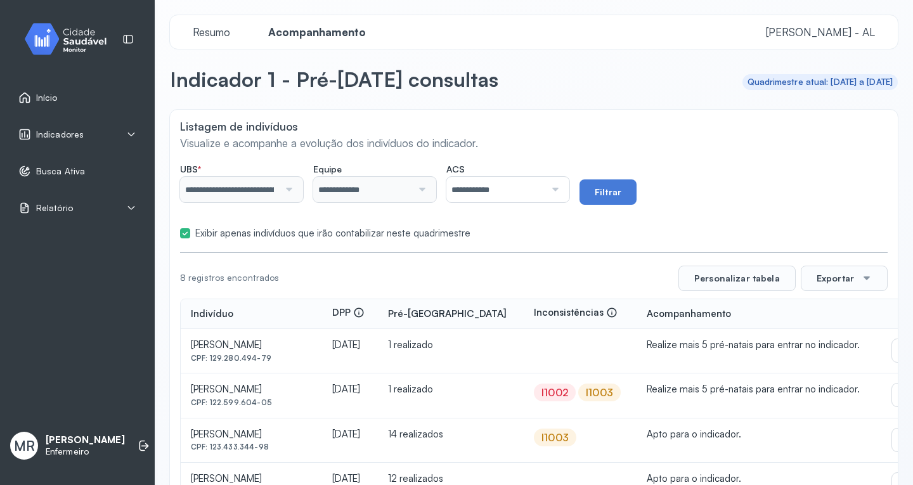
scroll to position [190, 0]
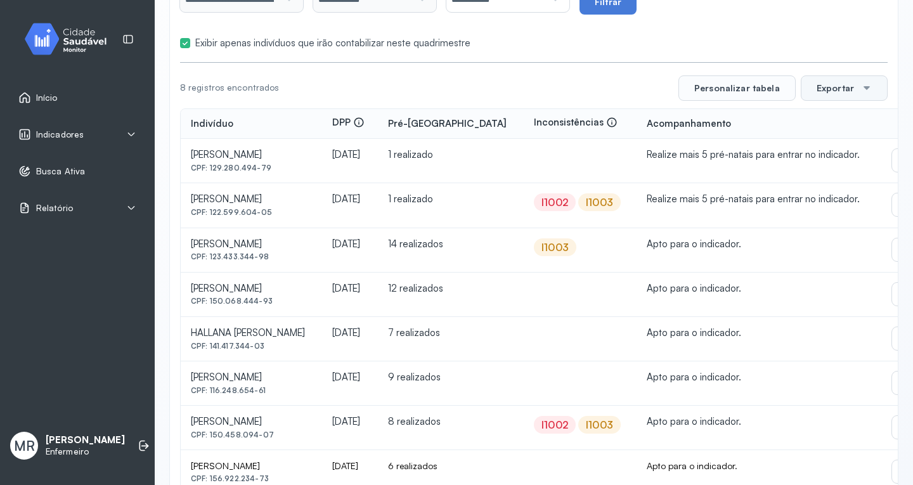
click at [824, 94] on button "Exportar" at bounding box center [844, 87] width 87 height 25
click at [832, 313] on span "PDF" at bounding box center [840, 314] width 17 height 17
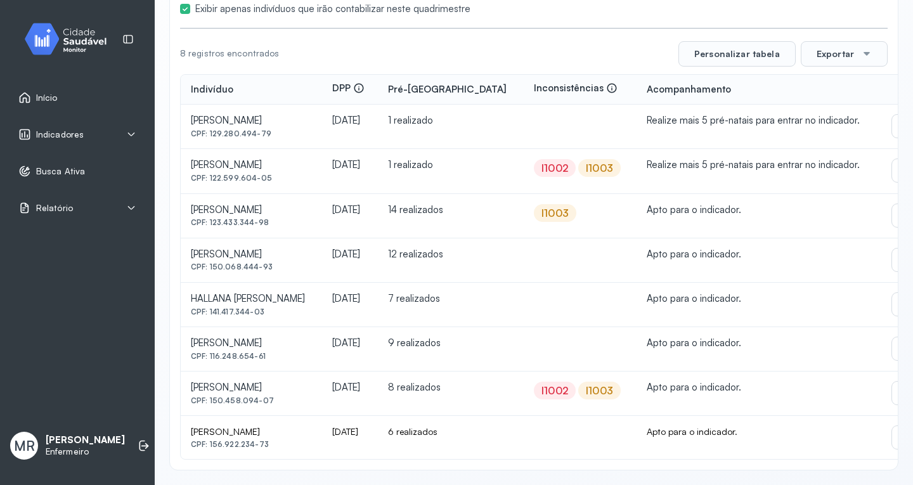
scroll to position [0, 0]
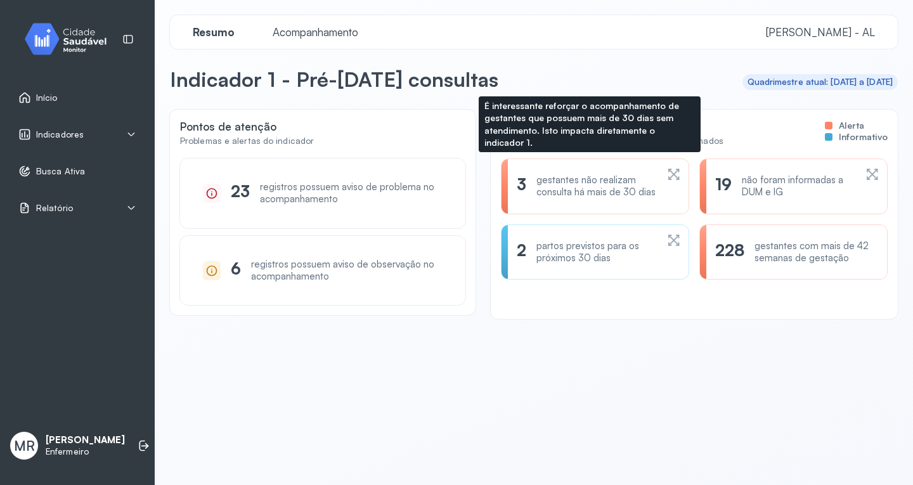
click at [656, 191] on div "3 gestantes não realizam consulta há mais de 30 dias" at bounding box center [595, 186] width 157 height 24
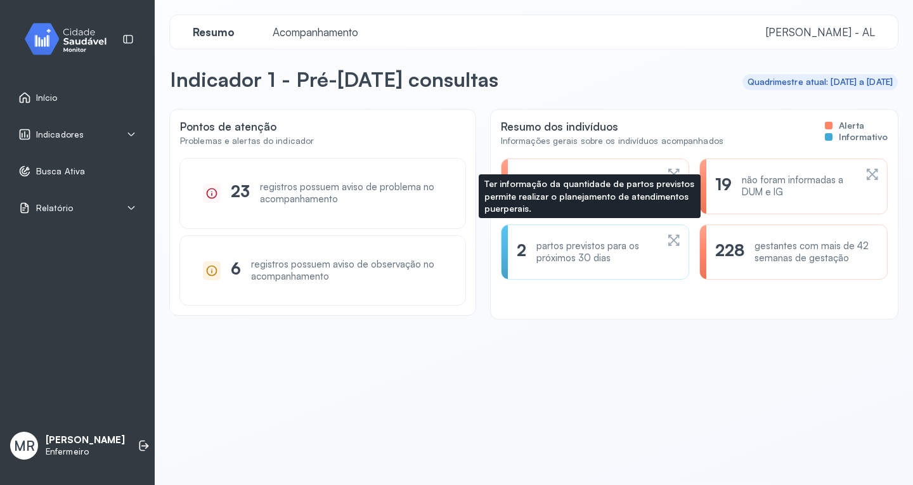
click at [598, 252] on div "partos previstos para os próximos 30 dias" at bounding box center [596, 252] width 120 height 24
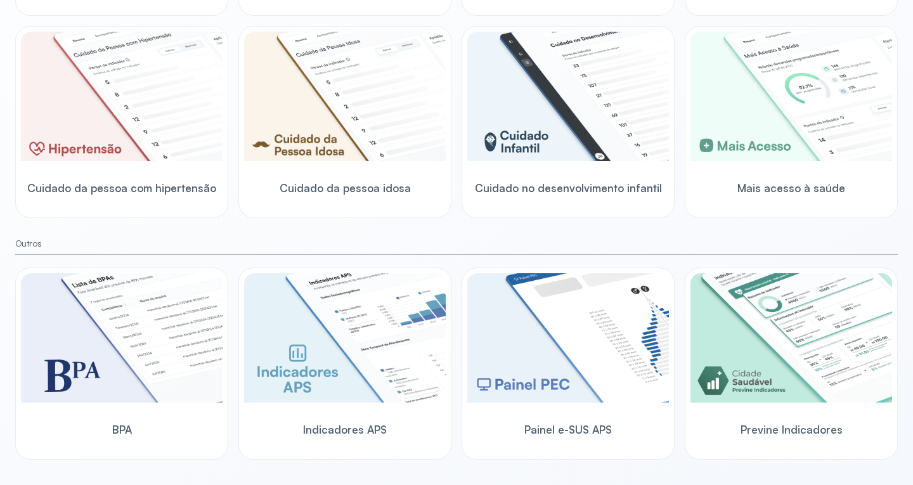
scroll to position [356, 0]
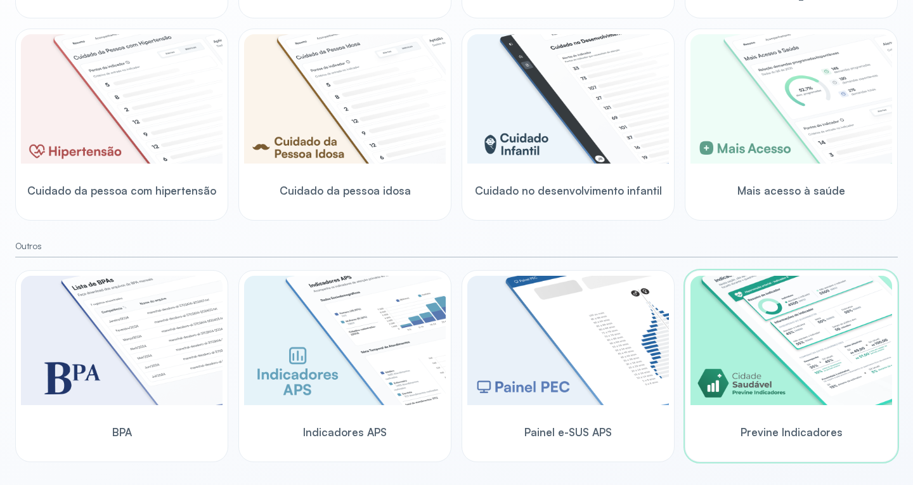
click at [822, 363] on img at bounding box center [791, 340] width 202 height 129
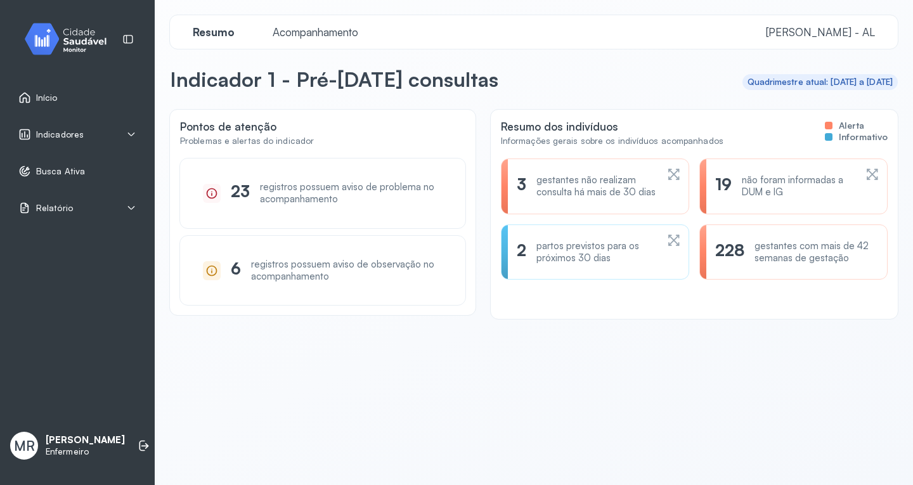
click at [208, 30] on span "Resumo" at bounding box center [213, 31] width 57 height 13
click at [132, 127] on div "Indicadores" at bounding box center [77, 134] width 139 height 29
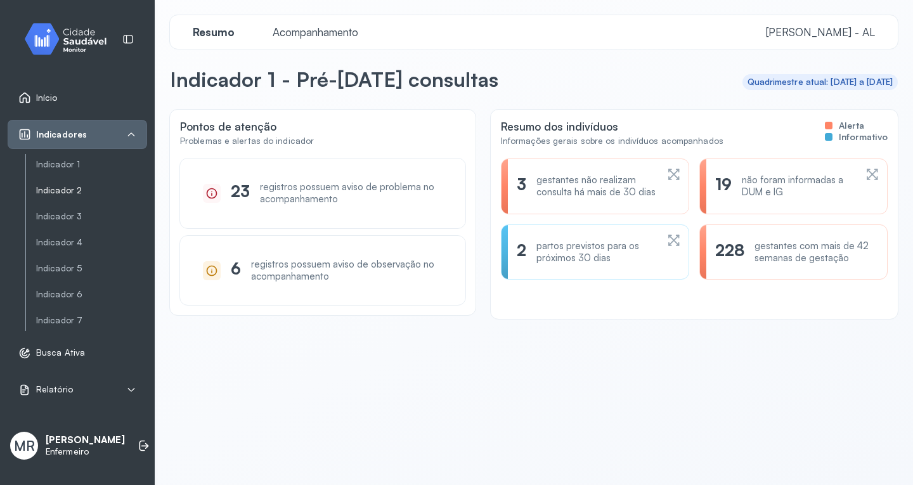
click at [70, 188] on link "Indicador 2" at bounding box center [91, 190] width 111 height 11
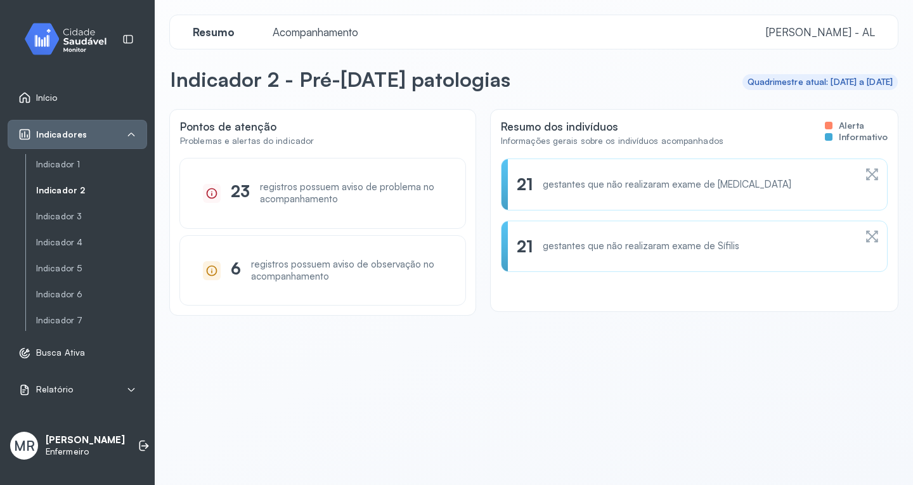
click at [321, 33] on span "Acompanhamento" at bounding box center [315, 31] width 101 height 13
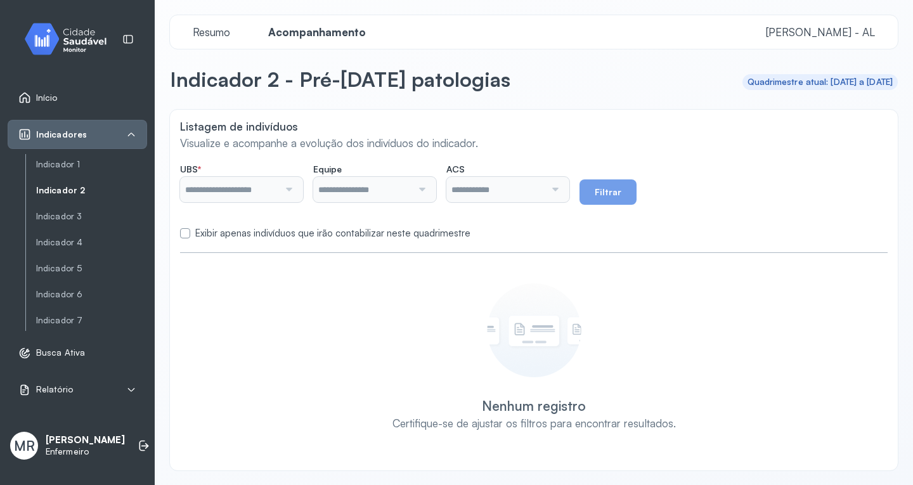
type input "**********"
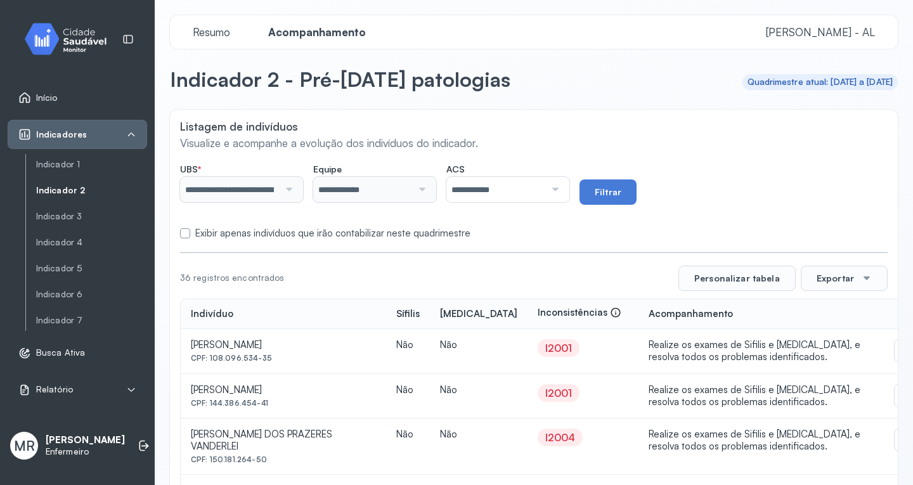
click at [188, 230] on label at bounding box center [185, 233] width 10 height 10
click at [636, 195] on button "Filtrar" at bounding box center [607, 191] width 57 height 25
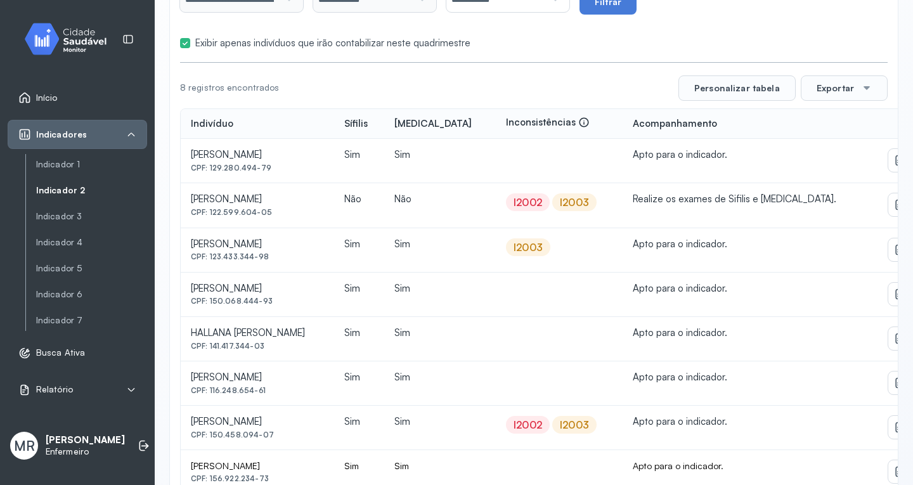
scroll to position [224, 0]
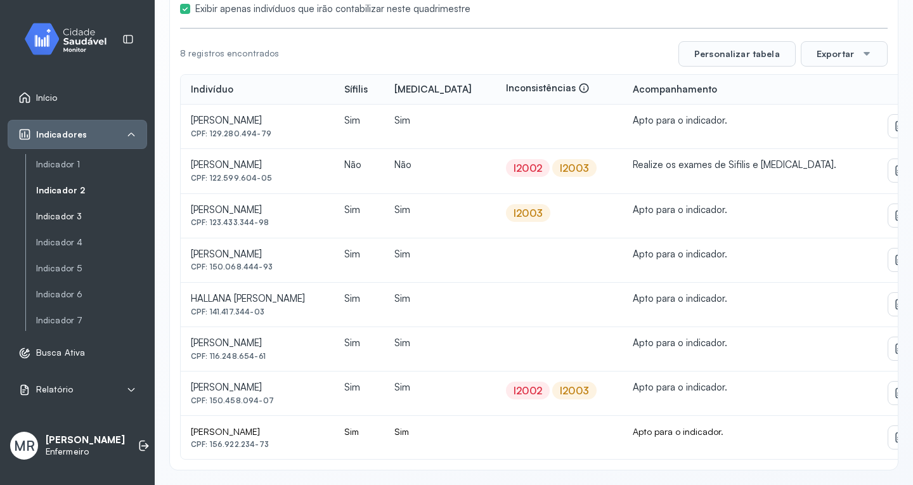
click at [66, 217] on link "Indicador 3" at bounding box center [91, 216] width 111 height 11
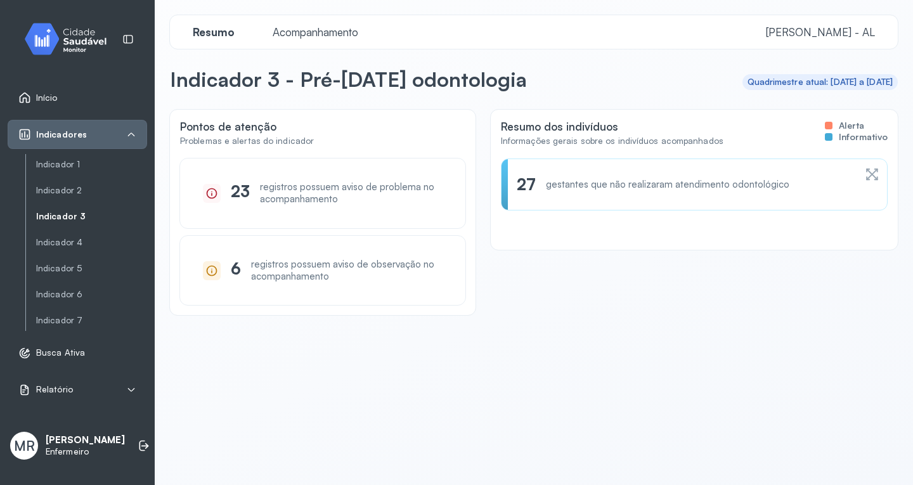
click at [314, 31] on span "Acompanhamento" at bounding box center [315, 31] width 101 height 13
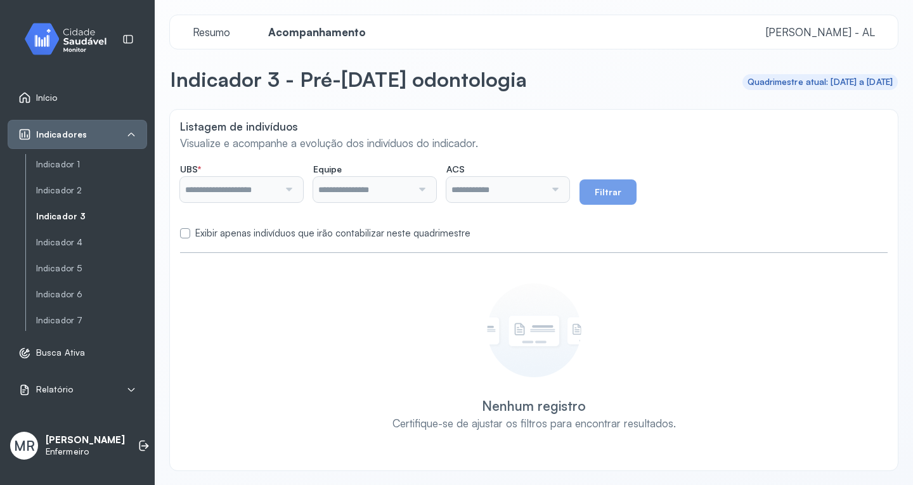
type input "**********"
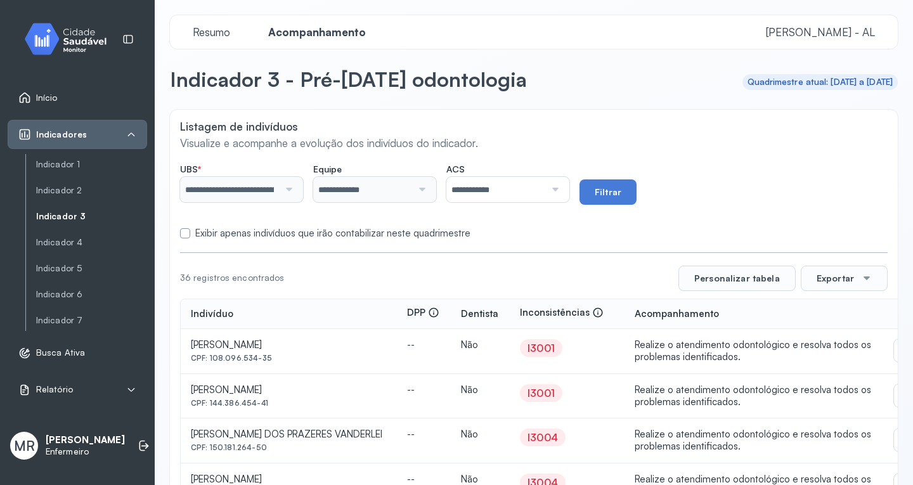
click at [183, 232] on label at bounding box center [185, 233] width 10 height 10
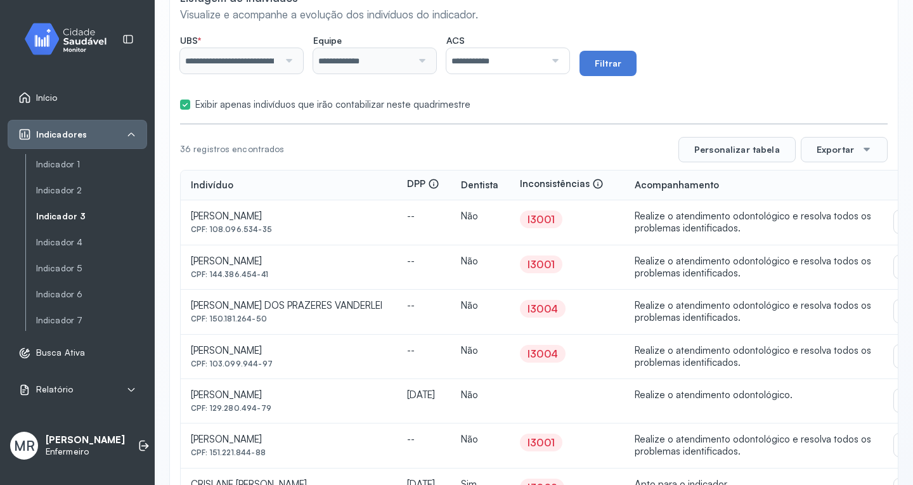
scroll to position [2, 0]
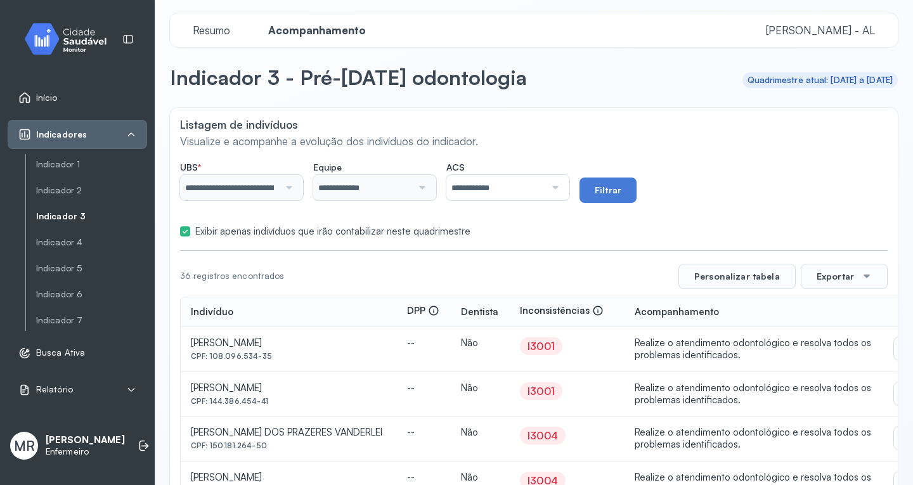
drag, startPoint x: 817, startPoint y: 214, endPoint x: 821, endPoint y: 221, distance: 7.9
click at [821, 221] on form "**********" at bounding box center [534, 196] width 708 height 82
click at [821, 217] on form "**********" at bounding box center [534, 196] width 708 height 82
click at [829, 209] on form "**********" at bounding box center [534, 196] width 708 height 82
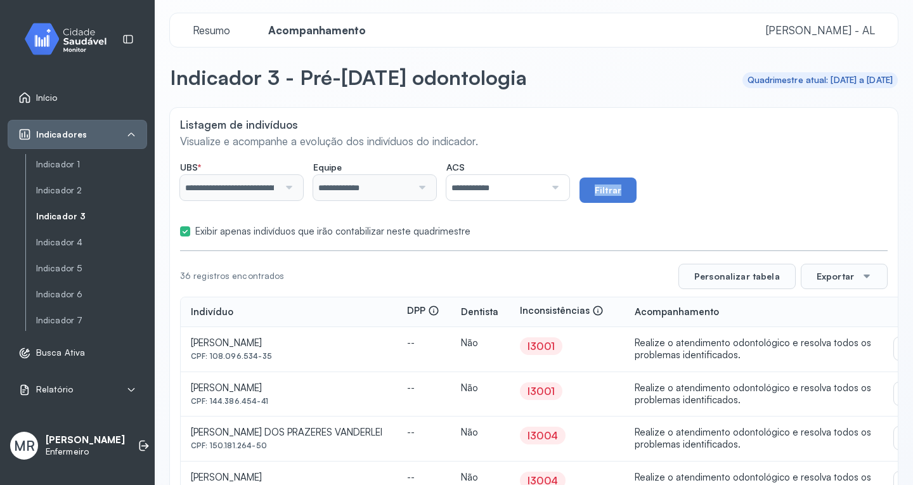
click at [829, 209] on form "**********" at bounding box center [534, 196] width 708 height 82
click at [862, 271] on div at bounding box center [867, 276] width 10 height 10
click at [837, 312] on span "PDF" at bounding box center [840, 314] width 17 height 17
click at [70, 245] on link "Indicador 4" at bounding box center [91, 242] width 111 height 11
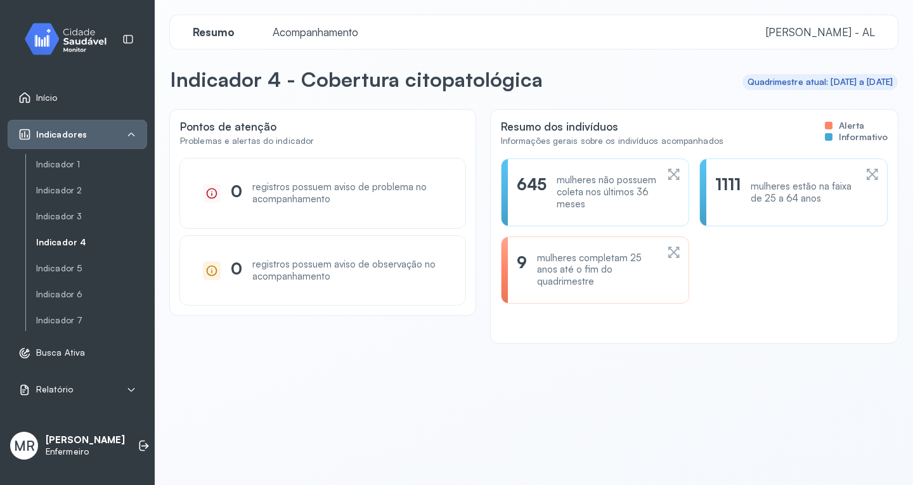
click at [306, 30] on span "Acompanhamento" at bounding box center [315, 31] width 101 height 13
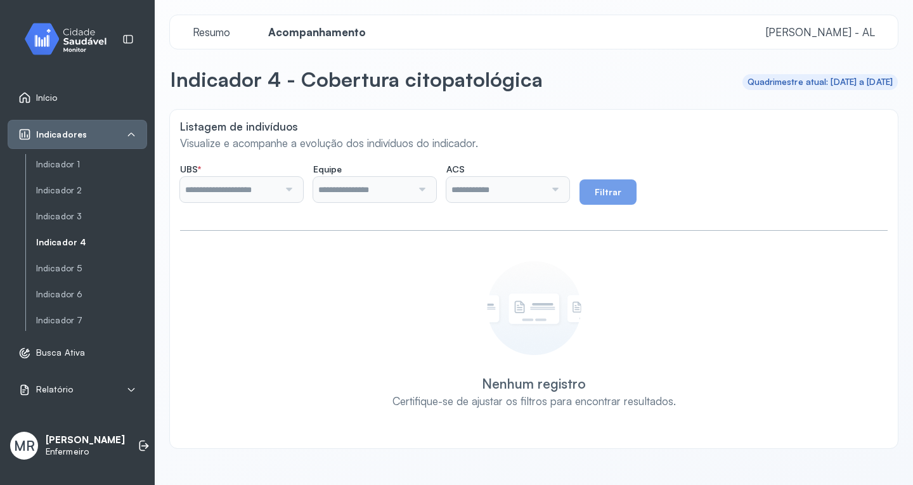
type input "**********"
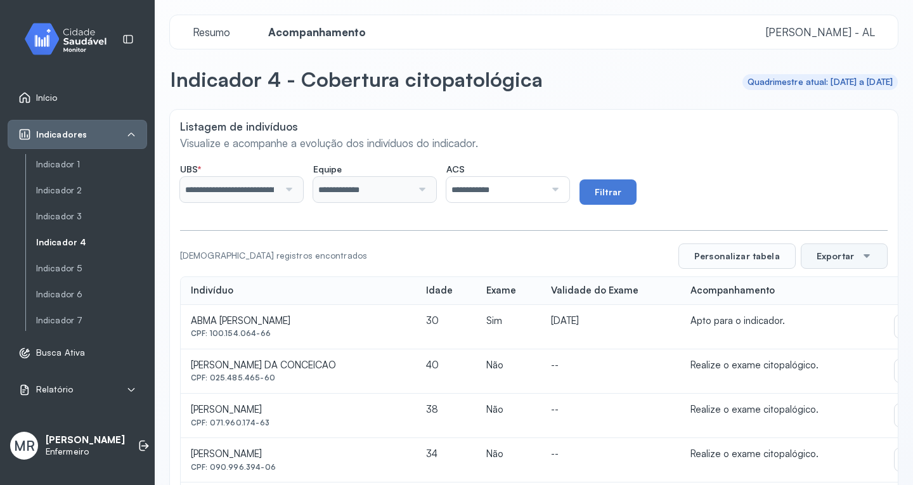
click at [828, 255] on button "Exportar" at bounding box center [844, 255] width 87 height 25
click at [821, 290] on div "PDF" at bounding box center [843, 292] width 75 height 27
click at [562, 189] on div at bounding box center [553, 189] width 16 height 25
click at [620, 192] on button "Filtrar" at bounding box center [607, 191] width 57 height 25
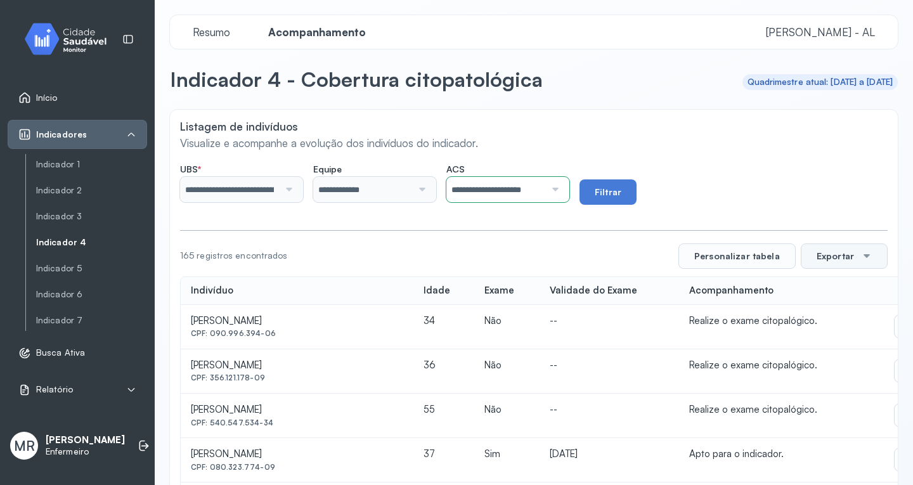
click at [823, 257] on button "Exportar" at bounding box center [844, 255] width 87 height 25
click at [818, 292] on div "PDF" at bounding box center [843, 292] width 75 height 27
click at [562, 188] on div at bounding box center [553, 189] width 16 height 25
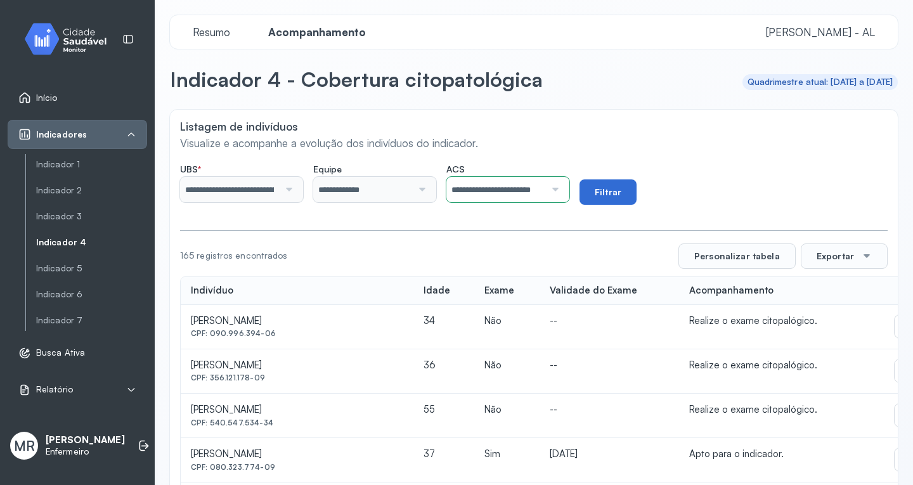
click at [630, 198] on button "Filtrar" at bounding box center [607, 191] width 57 height 25
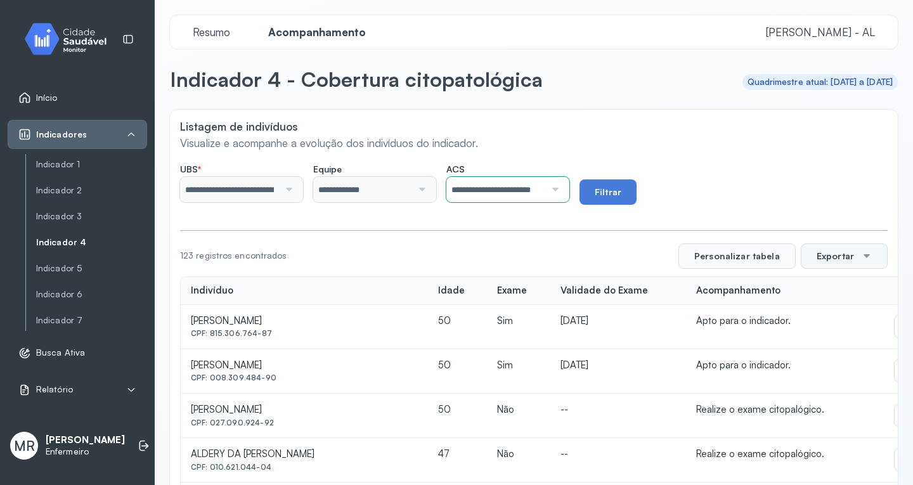
click at [809, 259] on button "Exportar" at bounding box center [844, 255] width 87 height 25
click at [811, 290] on icon at bounding box center [818, 292] width 14 height 14
click at [569, 192] on div "**********" at bounding box center [507, 189] width 123 height 25
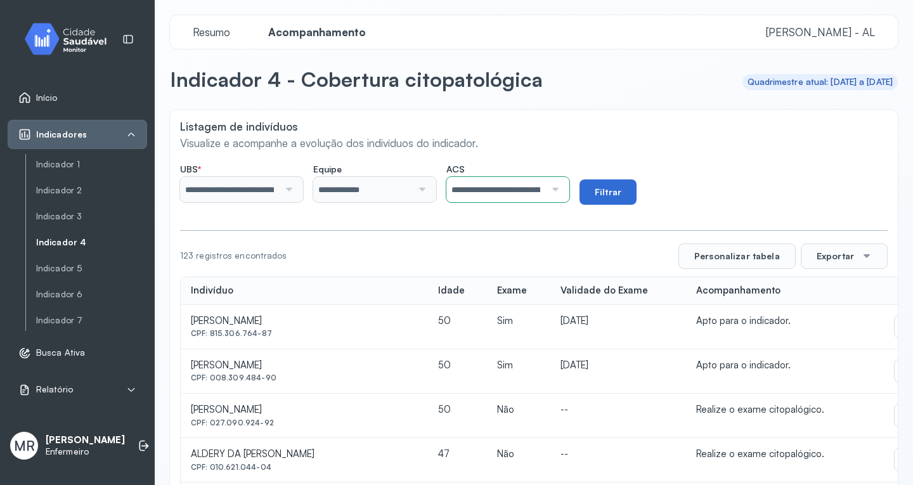
click at [616, 193] on button "Filtrar" at bounding box center [607, 191] width 57 height 25
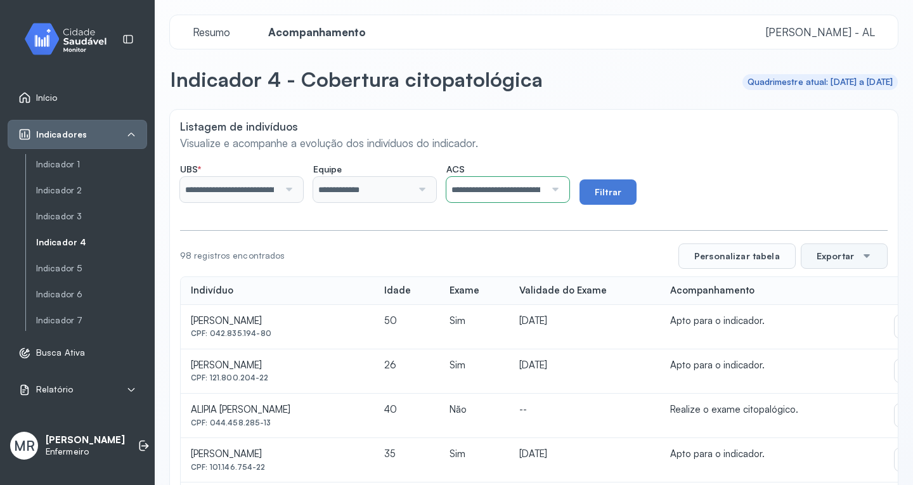
click at [831, 252] on button "Exportar" at bounding box center [844, 255] width 87 height 25
click at [838, 289] on span "PDF" at bounding box center [840, 292] width 17 height 17
click at [569, 190] on div "**********" at bounding box center [507, 189] width 123 height 25
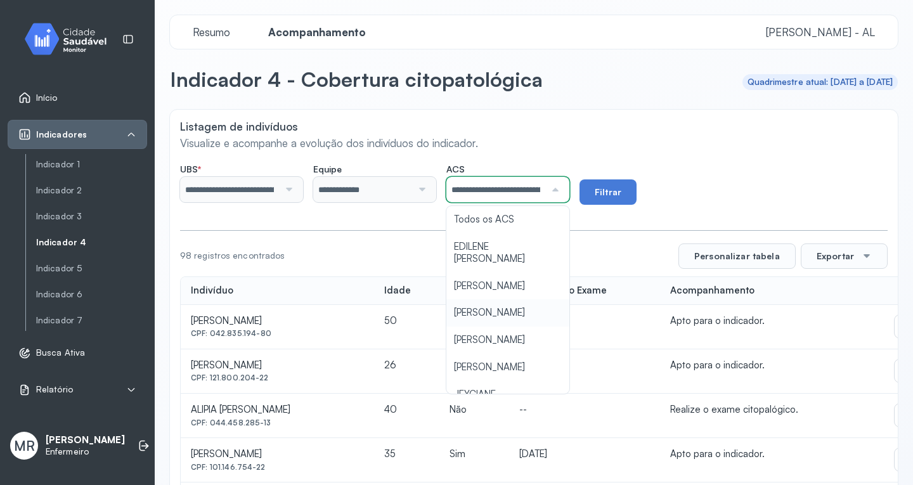
scroll to position [0, 71]
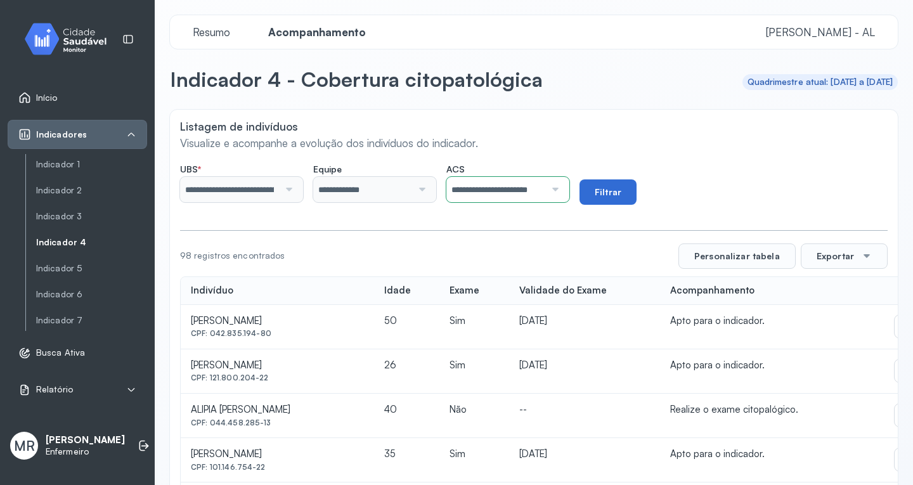
click at [623, 197] on button "Filtrar" at bounding box center [607, 191] width 57 height 25
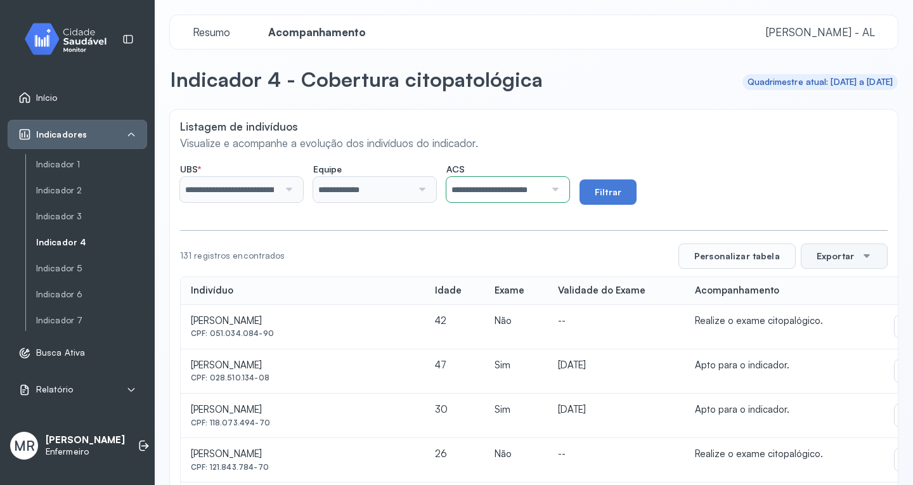
click at [827, 257] on button "Exportar" at bounding box center [844, 255] width 87 height 25
click at [822, 294] on div "PDF" at bounding box center [843, 292] width 75 height 27
click at [562, 188] on div at bounding box center [553, 189] width 16 height 25
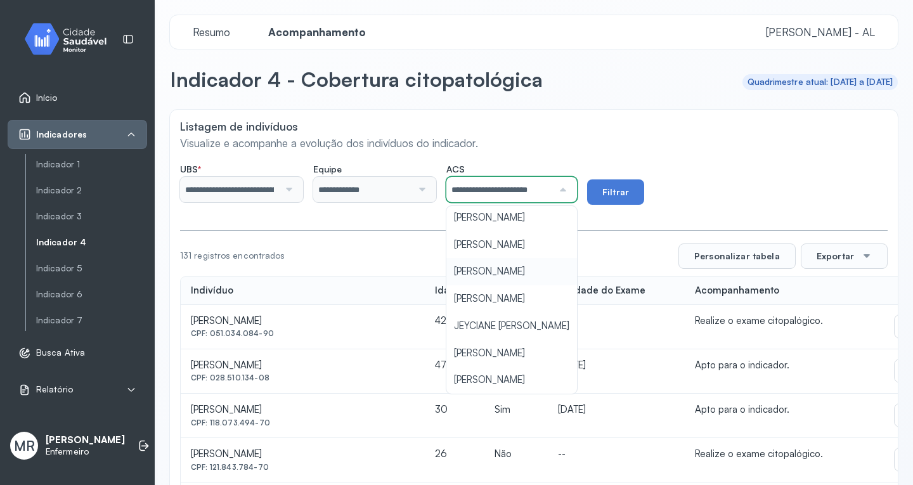
scroll to position [102, 0]
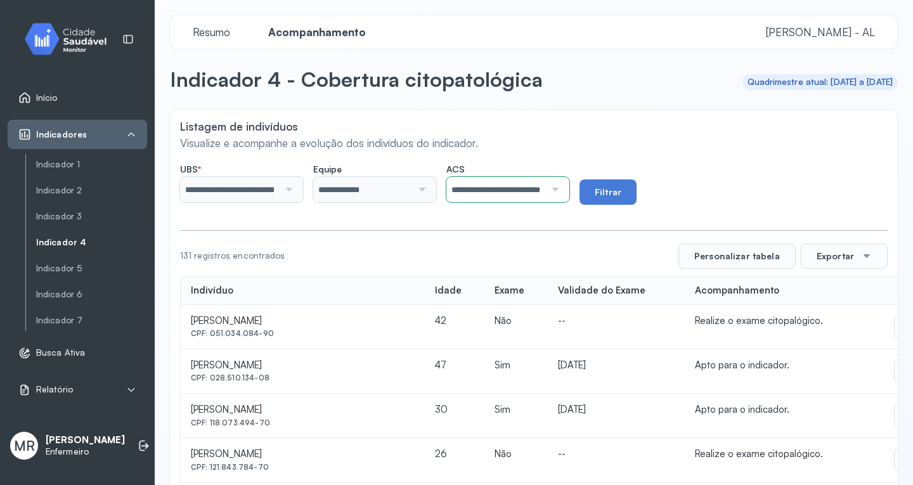
click at [610, 186] on button "Filtrar" at bounding box center [607, 191] width 57 height 25
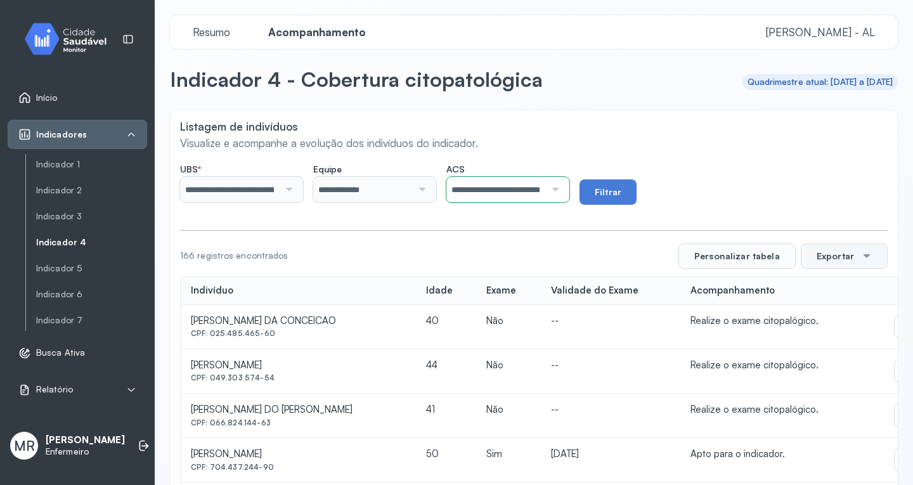
click at [832, 255] on button "Exportar" at bounding box center [844, 255] width 87 height 25
click at [823, 288] on div "PDF" at bounding box center [843, 292] width 75 height 27
click at [562, 189] on div at bounding box center [553, 189] width 16 height 25
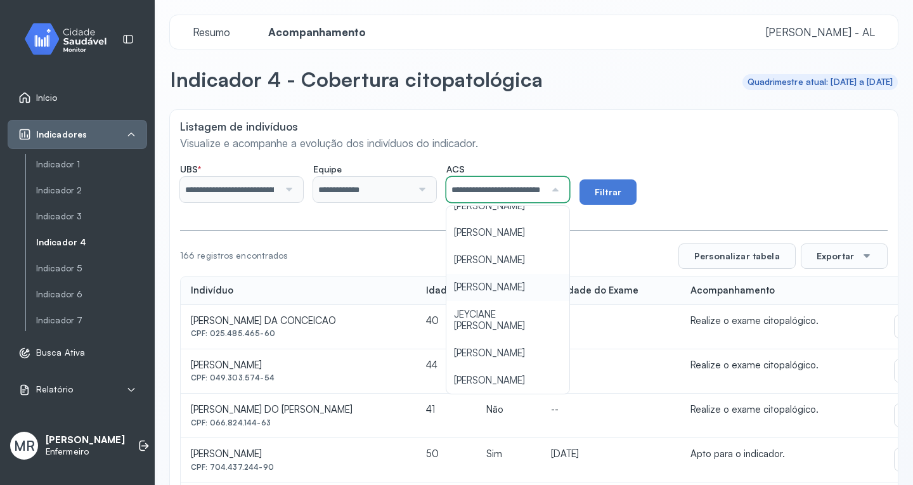
scroll to position [0, 49]
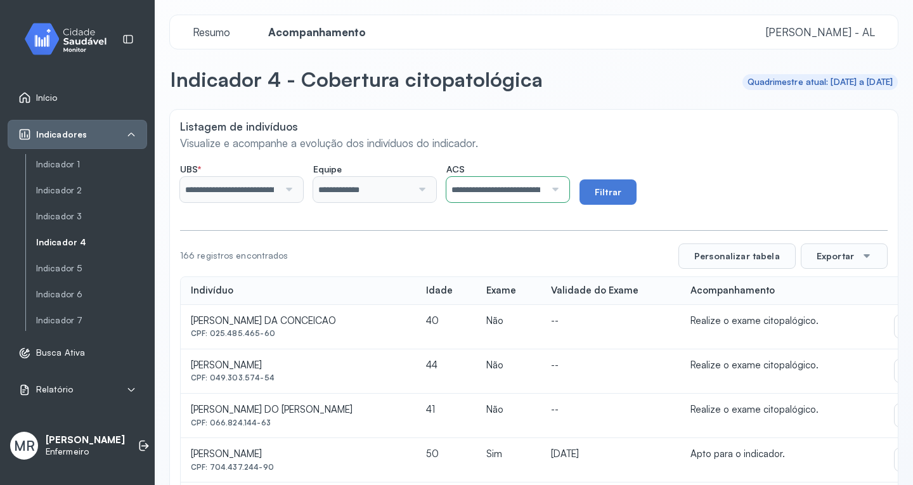
click at [621, 197] on button "Filtrar" at bounding box center [607, 191] width 57 height 25
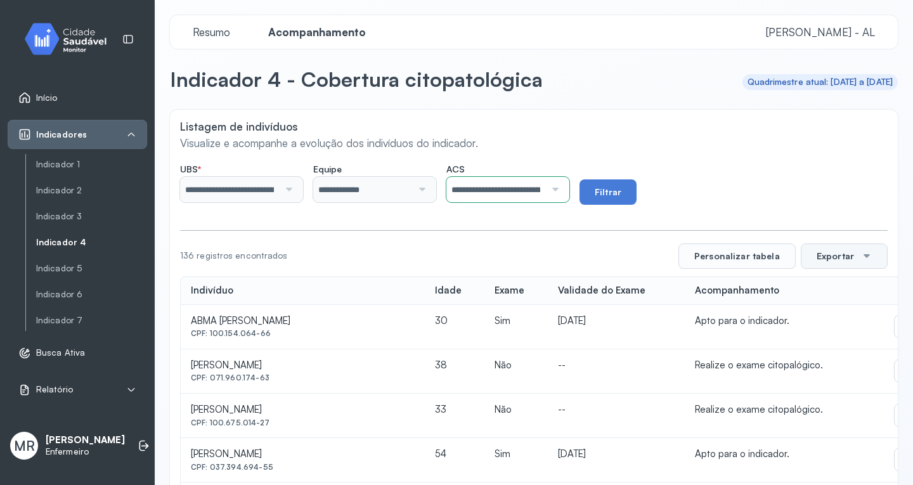
click at [844, 256] on button "Exportar" at bounding box center [844, 255] width 87 height 25
click at [832, 292] on span "PDF" at bounding box center [840, 292] width 17 height 17
click at [562, 188] on div at bounding box center [553, 189] width 16 height 25
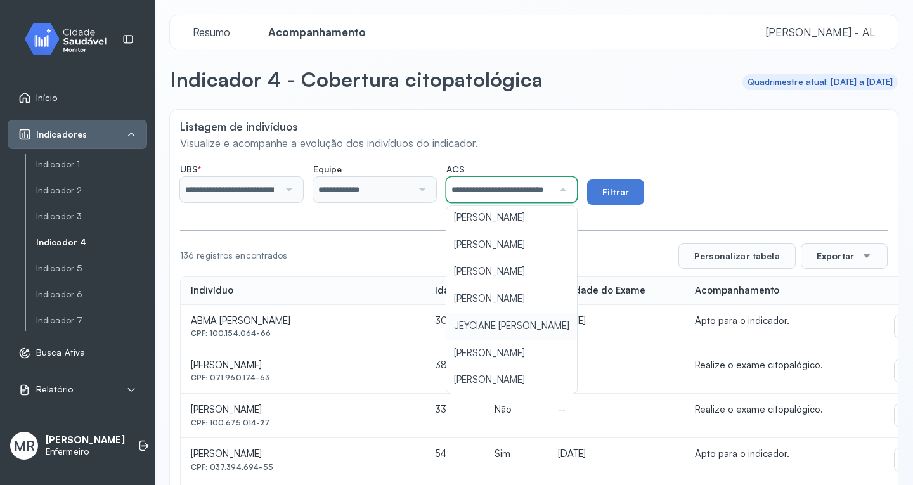
scroll to position [164, 0]
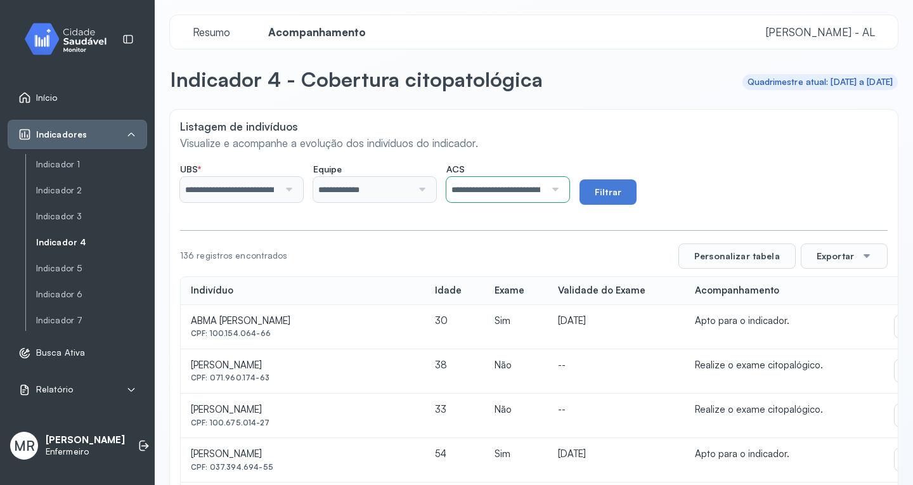
click at [608, 195] on button "Filtrar" at bounding box center [607, 191] width 57 height 25
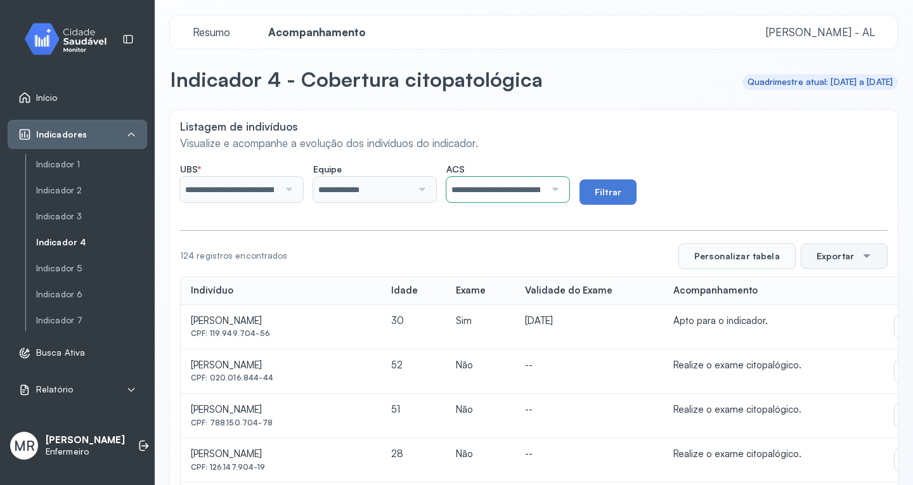
click at [862, 256] on div at bounding box center [867, 256] width 10 height 10
click at [832, 297] on span "PDF" at bounding box center [840, 292] width 17 height 17
click at [562, 186] on div at bounding box center [553, 189] width 16 height 25
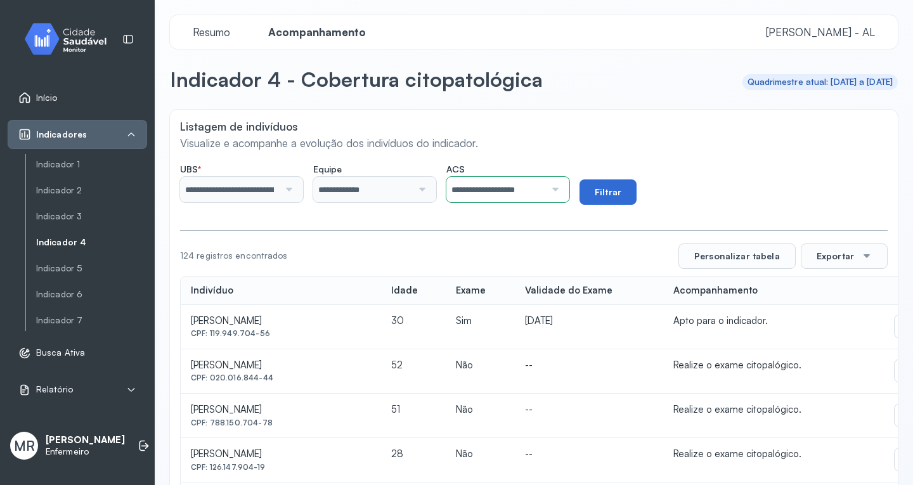
click at [635, 194] on button "Filtrar" at bounding box center [607, 191] width 57 height 25
click at [840, 264] on button "Exportar" at bounding box center [844, 255] width 87 height 25
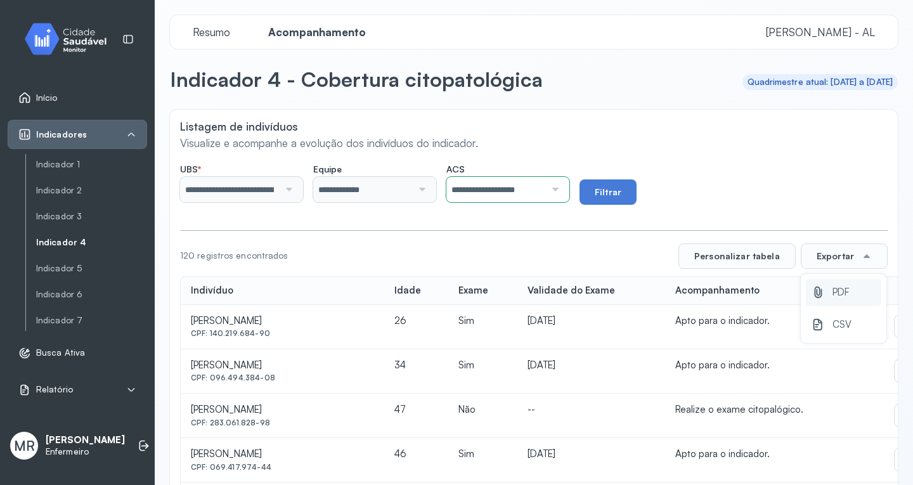
click at [832, 290] on span "PDF" at bounding box center [840, 292] width 17 height 17
click at [70, 263] on link "Indicador 5" at bounding box center [91, 268] width 111 height 11
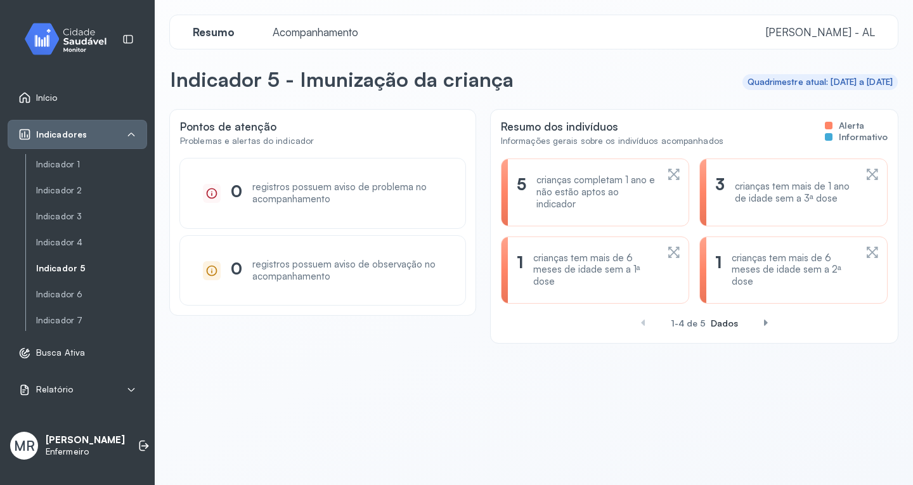
click at [307, 27] on span "Acompanhamento" at bounding box center [315, 31] width 101 height 13
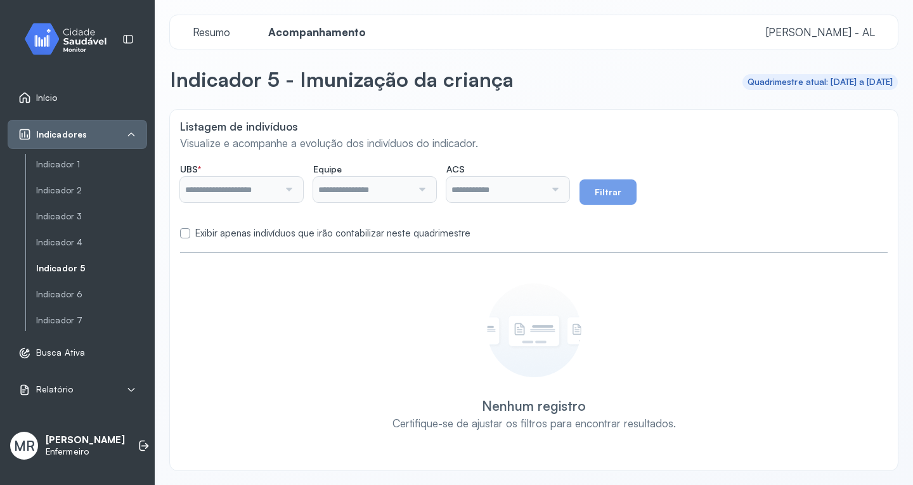
type input "**********"
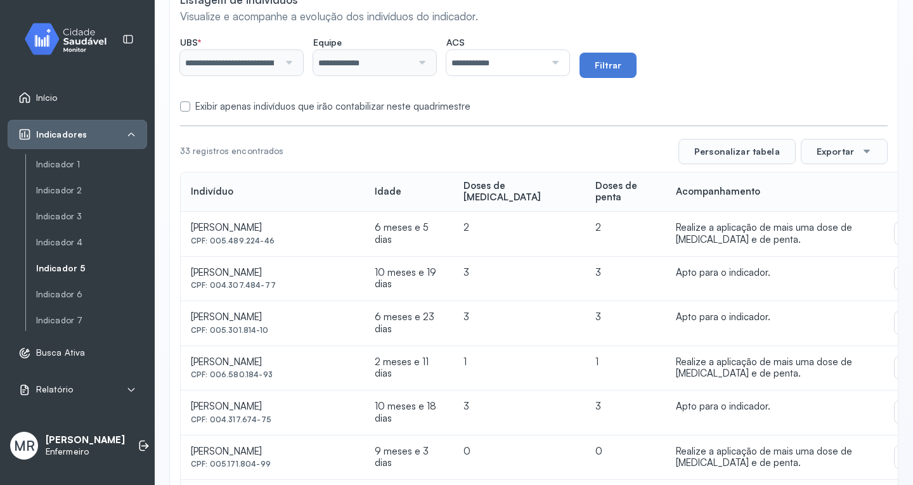
scroll to position [190, 0]
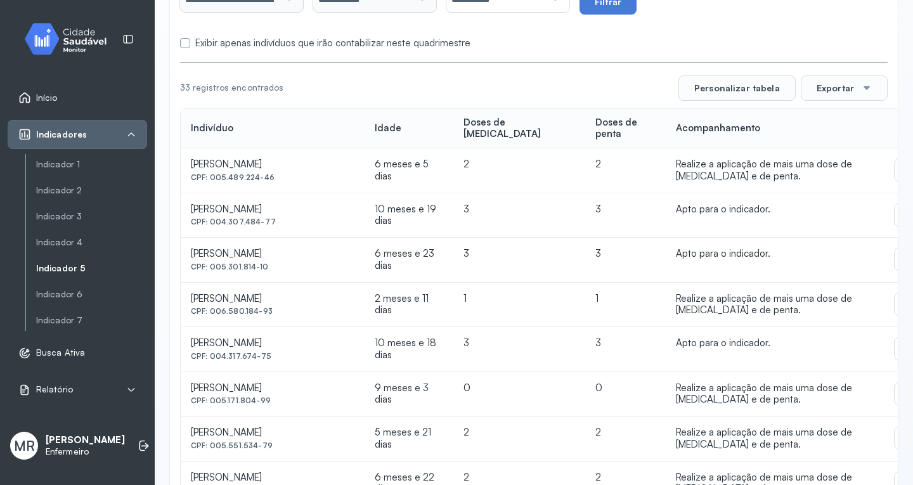
drag, startPoint x: 751, startPoint y: 328, endPoint x: 881, endPoint y: 44, distance: 312.9
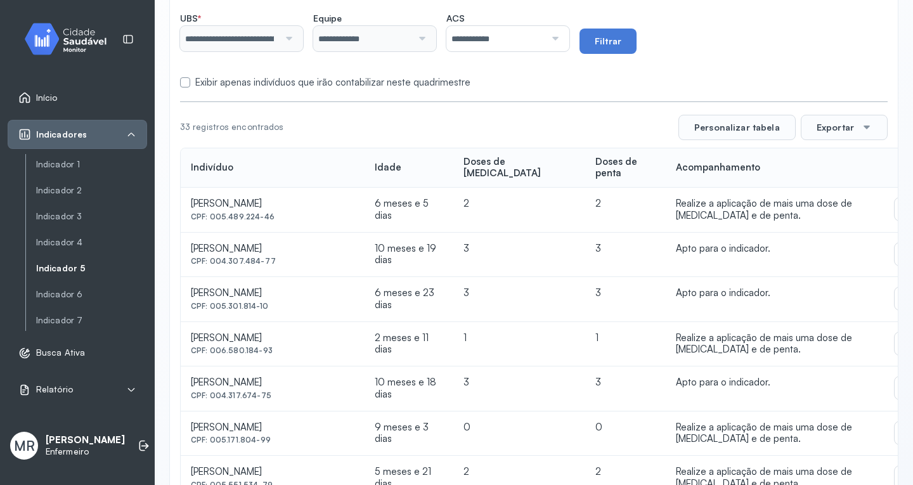
scroll to position [0, 0]
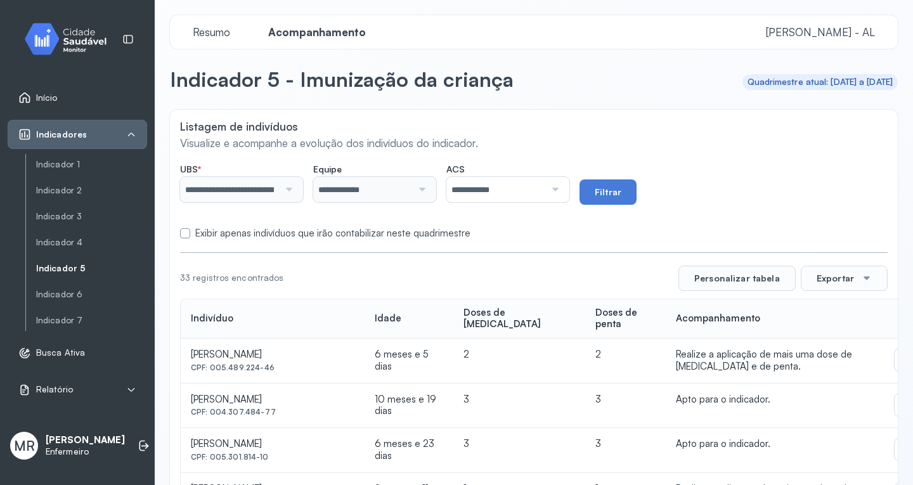
click at [562, 188] on div at bounding box center [553, 189] width 16 height 25
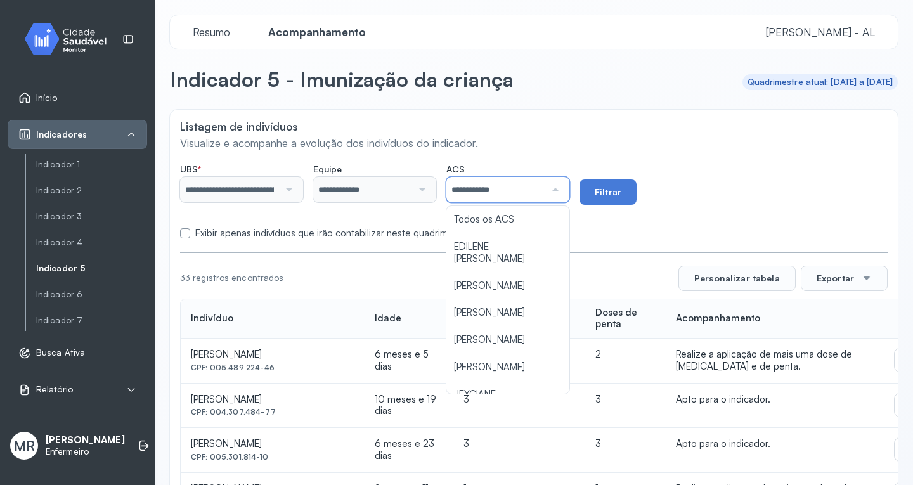
click at [768, 147] on p "Visualize e acompanhe a evolução dos indivíduos do indicador." at bounding box center [534, 142] width 708 height 13
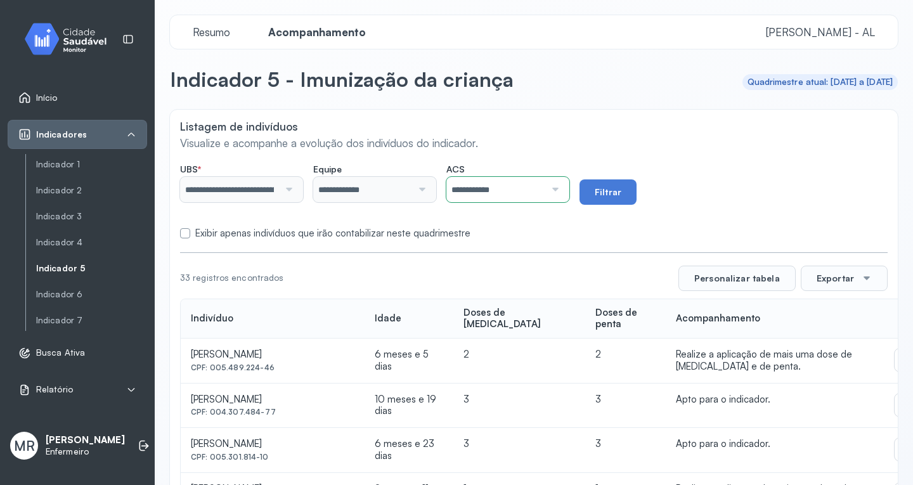
click at [562, 194] on div at bounding box center [553, 189] width 16 height 25
click at [609, 187] on button "Filtrar" at bounding box center [607, 191] width 57 height 25
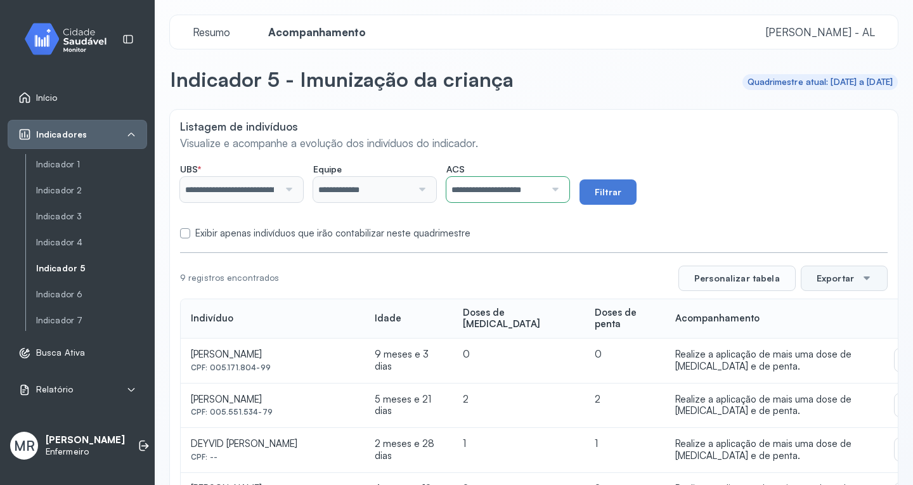
click at [843, 280] on button "Exportar" at bounding box center [844, 278] width 87 height 25
click at [832, 342] on span "CSV" at bounding box center [841, 346] width 19 height 17
click at [829, 279] on button "Exportar" at bounding box center [844, 278] width 87 height 25
click at [811, 310] on icon at bounding box center [818, 314] width 14 height 14
click at [562, 188] on div at bounding box center [553, 189] width 16 height 25
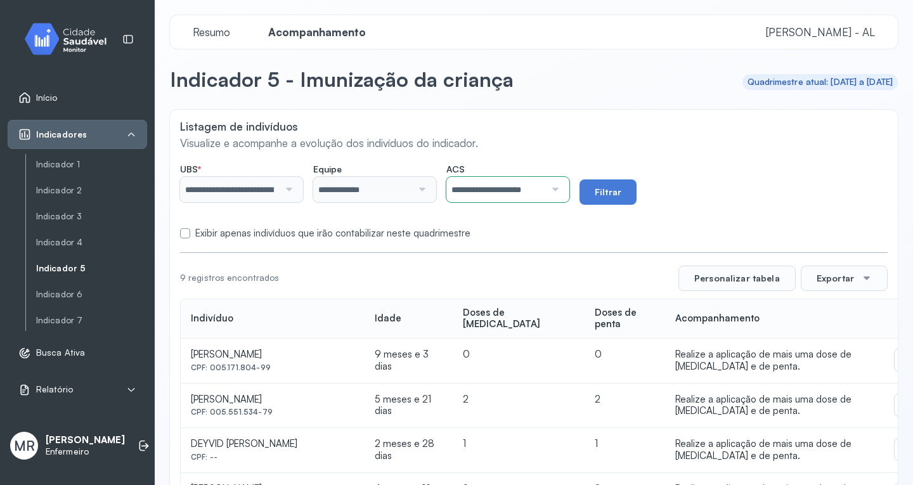
scroll to position [0, 5]
click at [533, 283] on div "**********" at bounding box center [534, 436] width 728 height 652
click at [628, 196] on button "Filtrar" at bounding box center [607, 191] width 57 height 25
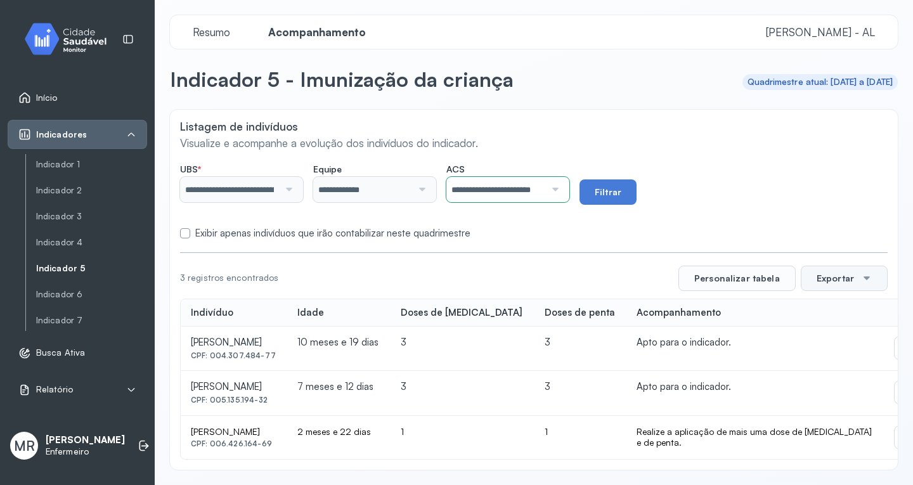
click at [835, 277] on button "Exportar" at bounding box center [844, 278] width 87 height 25
click at [834, 319] on span "PDF" at bounding box center [840, 314] width 17 height 17
click at [760, 171] on div "**********" at bounding box center [534, 184] width 708 height 41
click at [569, 188] on div "**********" at bounding box center [507, 189] width 123 height 25
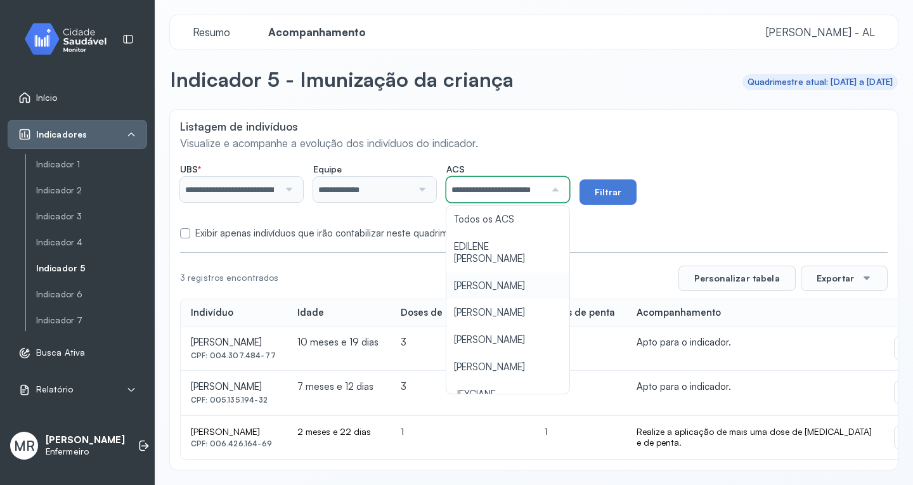
scroll to position [0, 19]
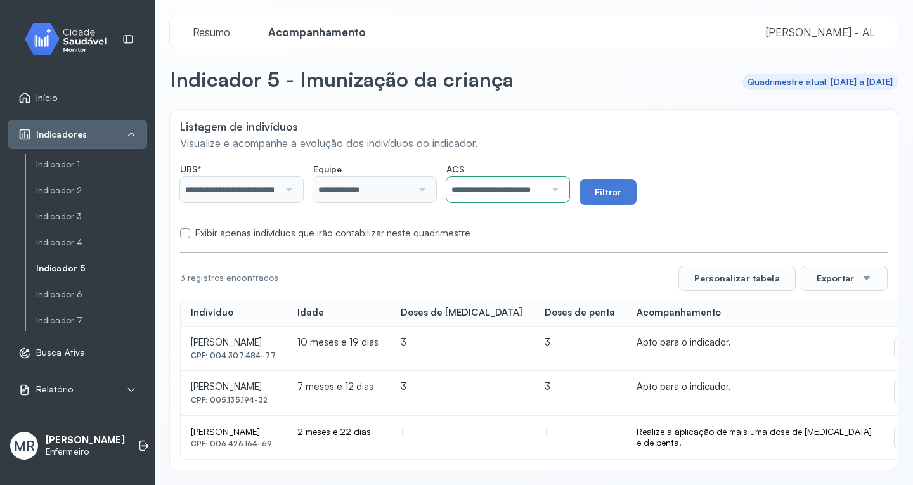
drag, startPoint x: 745, startPoint y: 171, endPoint x: 731, endPoint y: 168, distance: 14.2
click at [745, 169] on div "**********" at bounding box center [534, 184] width 708 height 41
click at [862, 278] on div at bounding box center [867, 278] width 10 height 10
click at [70, 297] on link "Indicador 6" at bounding box center [91, 294] width 111 height 11
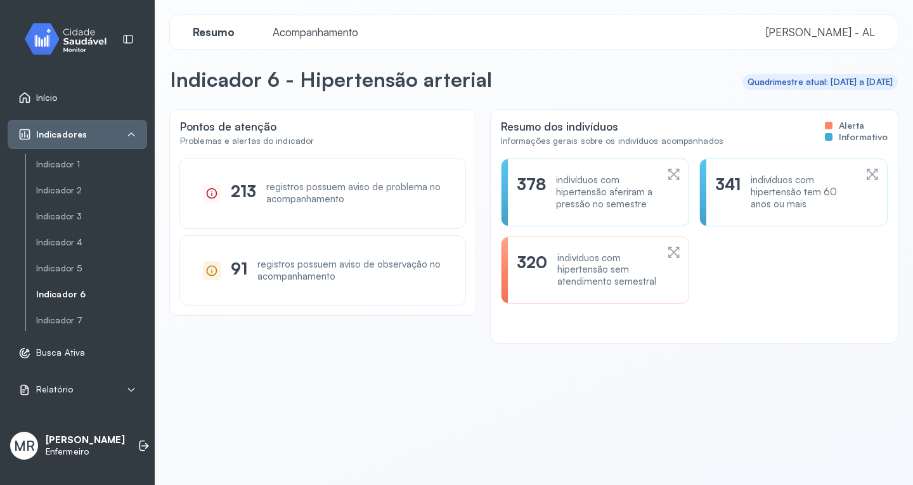
click at [349, 29] on span "Acompanhamento" at bounding box center [315, 31] width 101 height 13
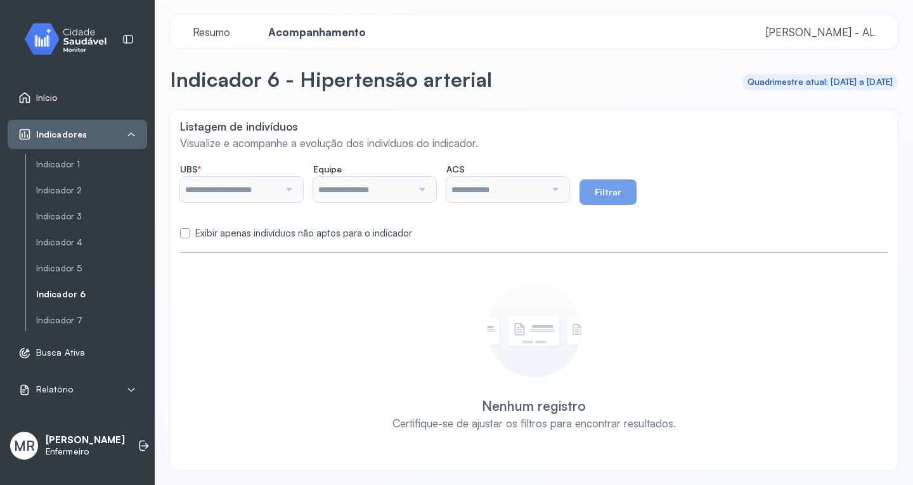
type input "**********"
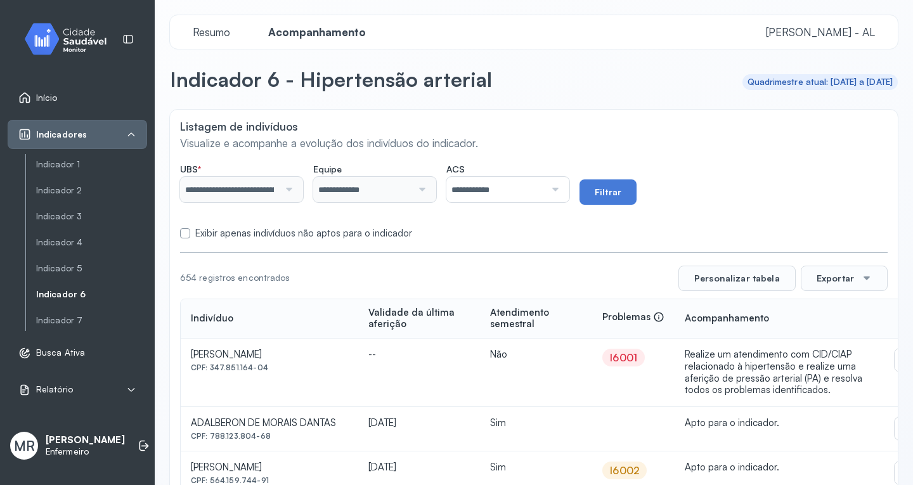
click at [56, 354] on span "Busca Ativa" at bounding box center [60, 352] width 49 height 11
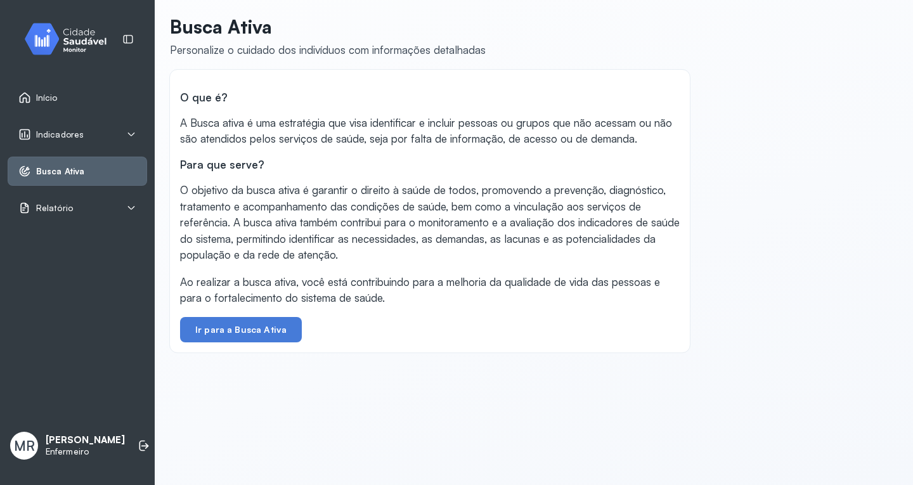
click at [81, 204] on div "Relatório" at bounding box center [77, 208] width 118 height 13
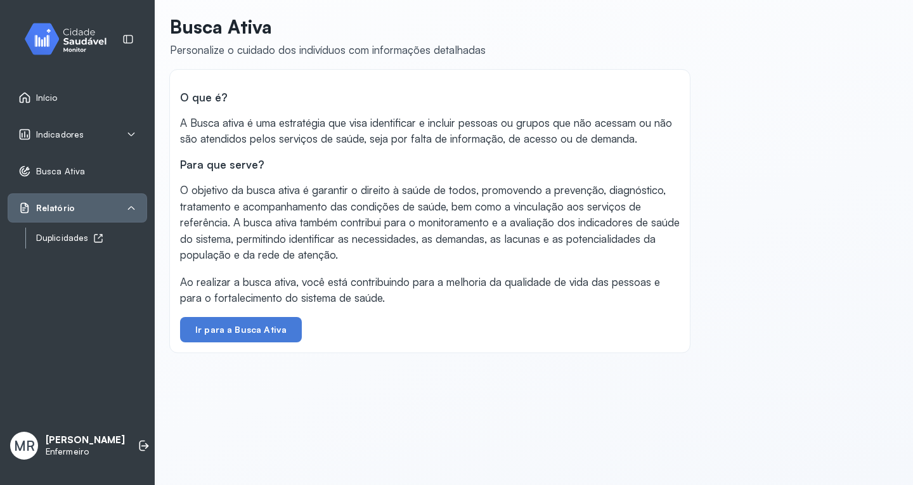
click at [72, 233] on div "Duplicidades" at bounding box center [91, 238] width 111 height 11
click at [235, 328] on button "Ir para a Busca Ativa" at bounding box center [241, 329] width 122 height 25
